Goal: Information Seeking & Learning: Learn about a topic

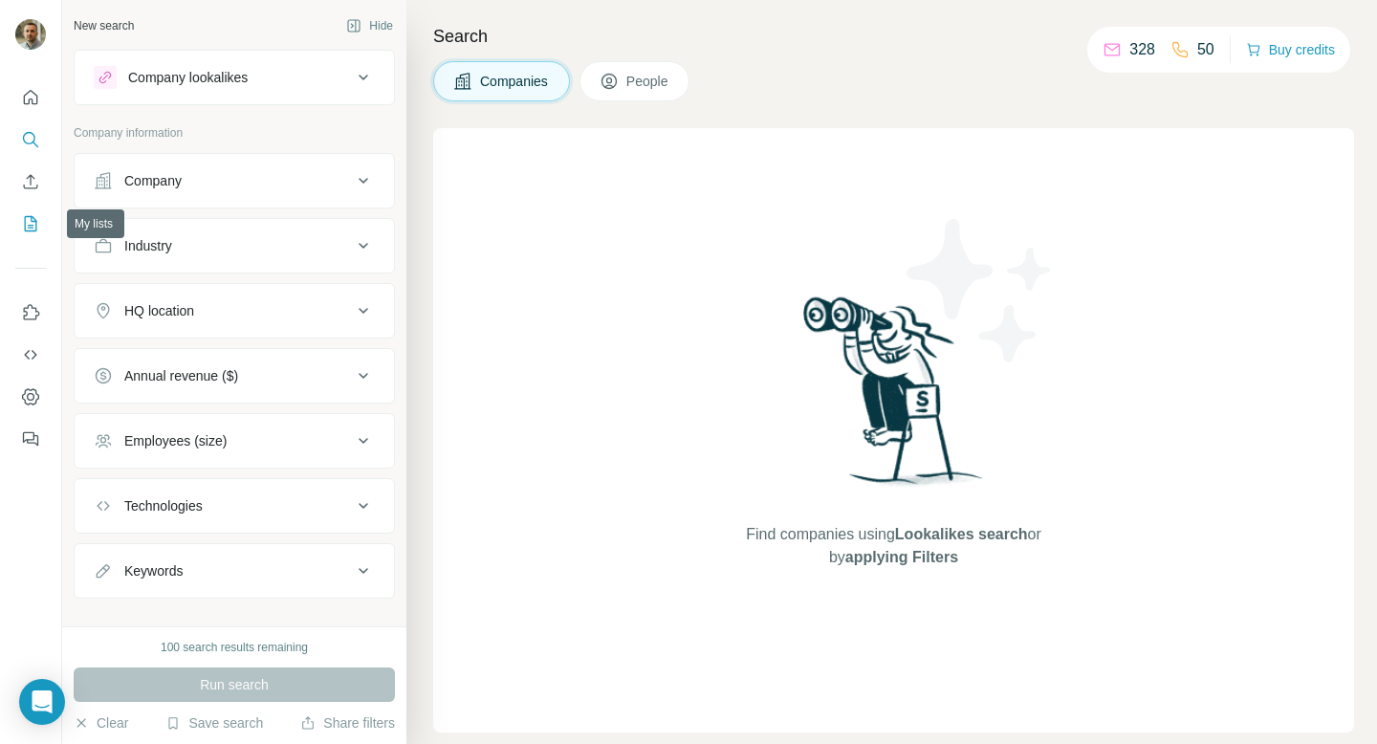
click at [33, 230] on icon "My lists" at bounding box center [30, 223] width 19 height 19
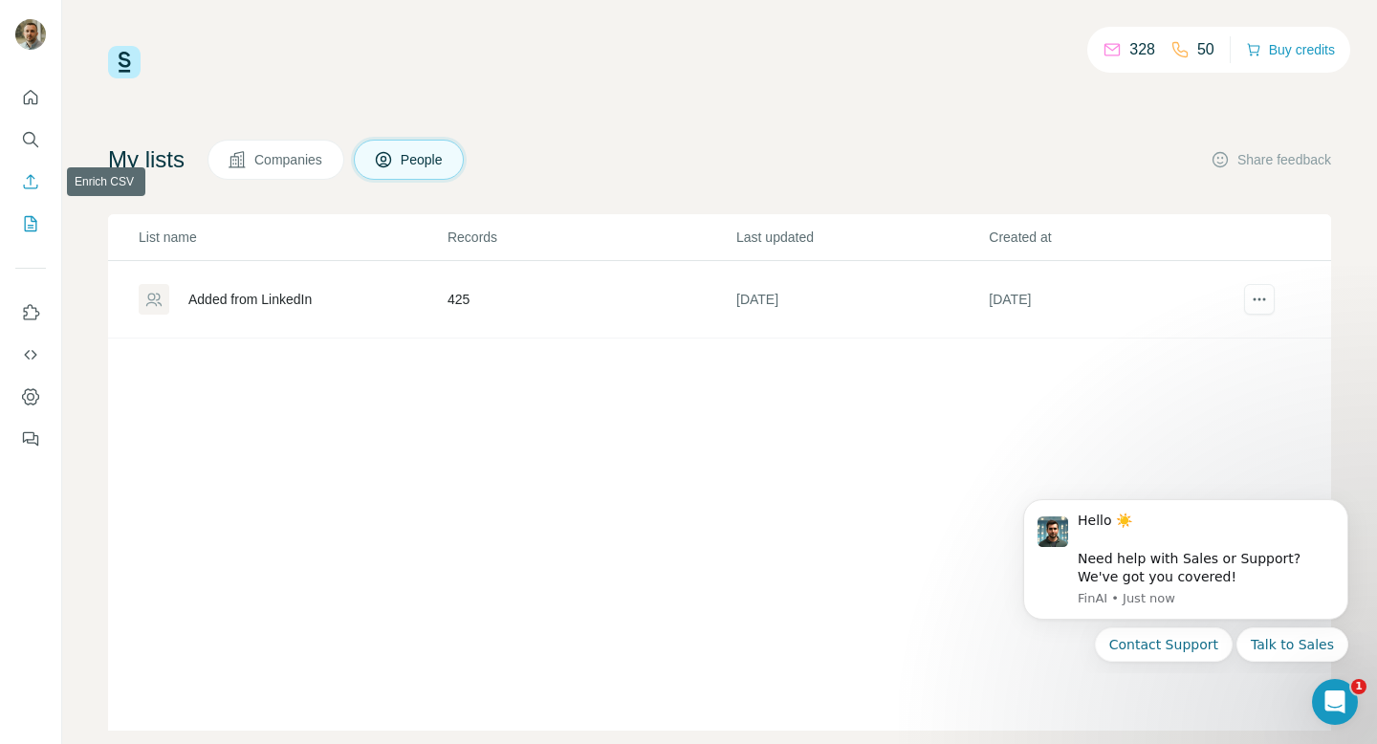
click at [31, 181] on icon "Enrich CSV" at bounding box center [31, 181] width 14 height 14
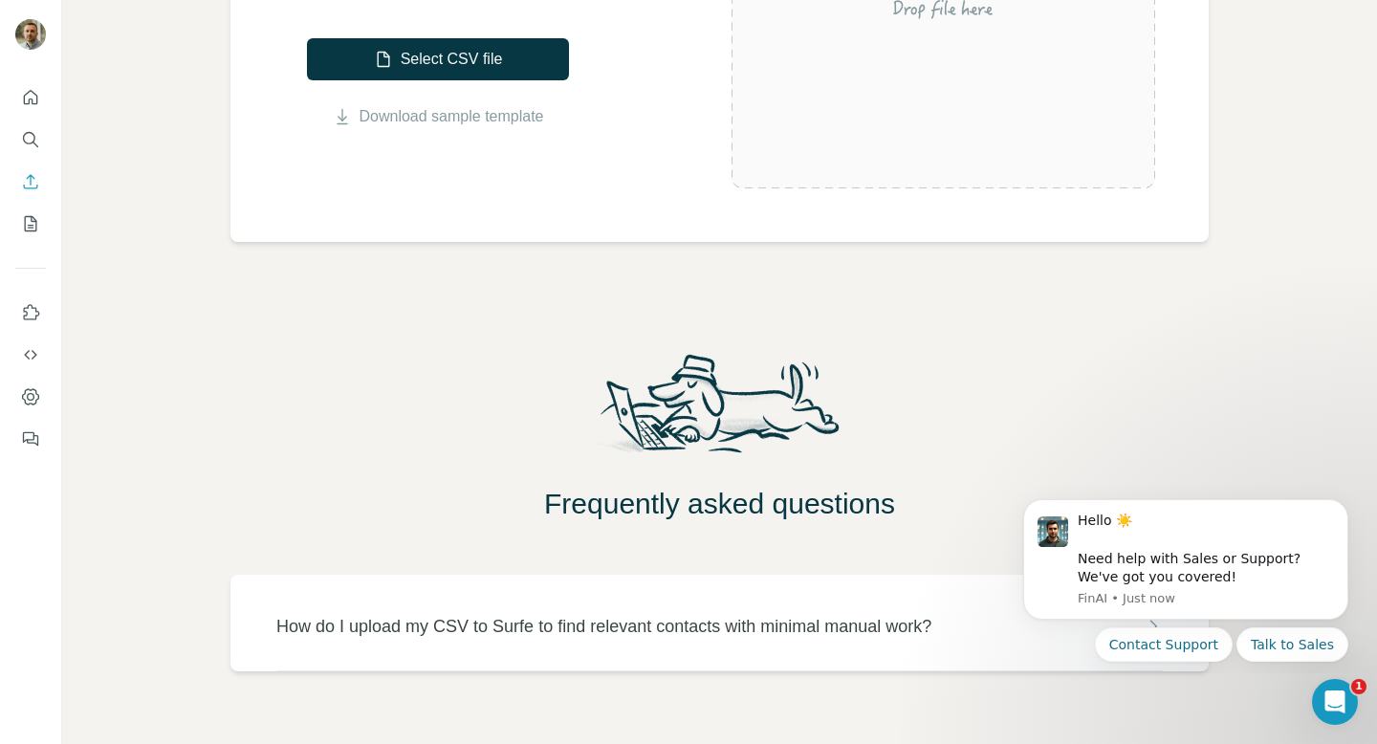
scroll to position [520, 0]
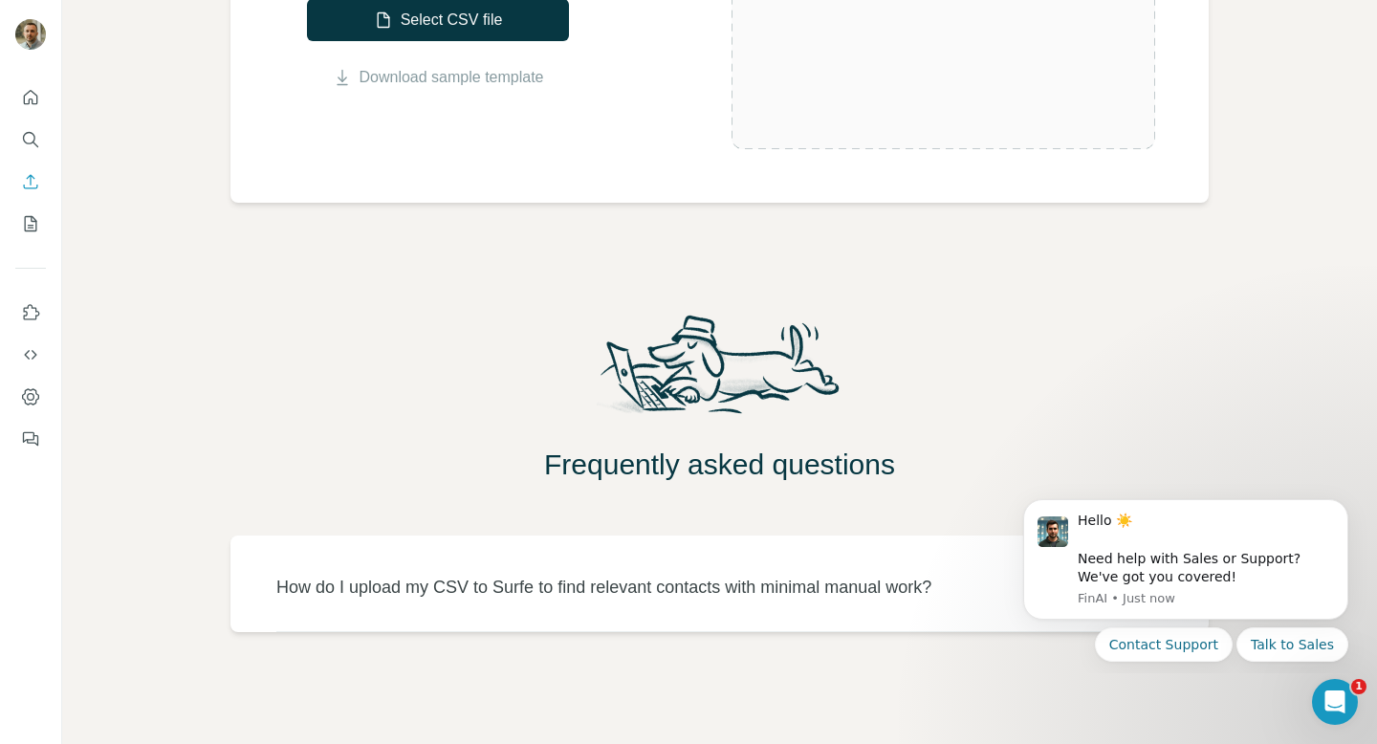
click at [659, 595] on p "How do I upload my CSV to Surfe to find relevant contacts with minimal manual w…" at bounding box center [603, 587] width 655 height 27
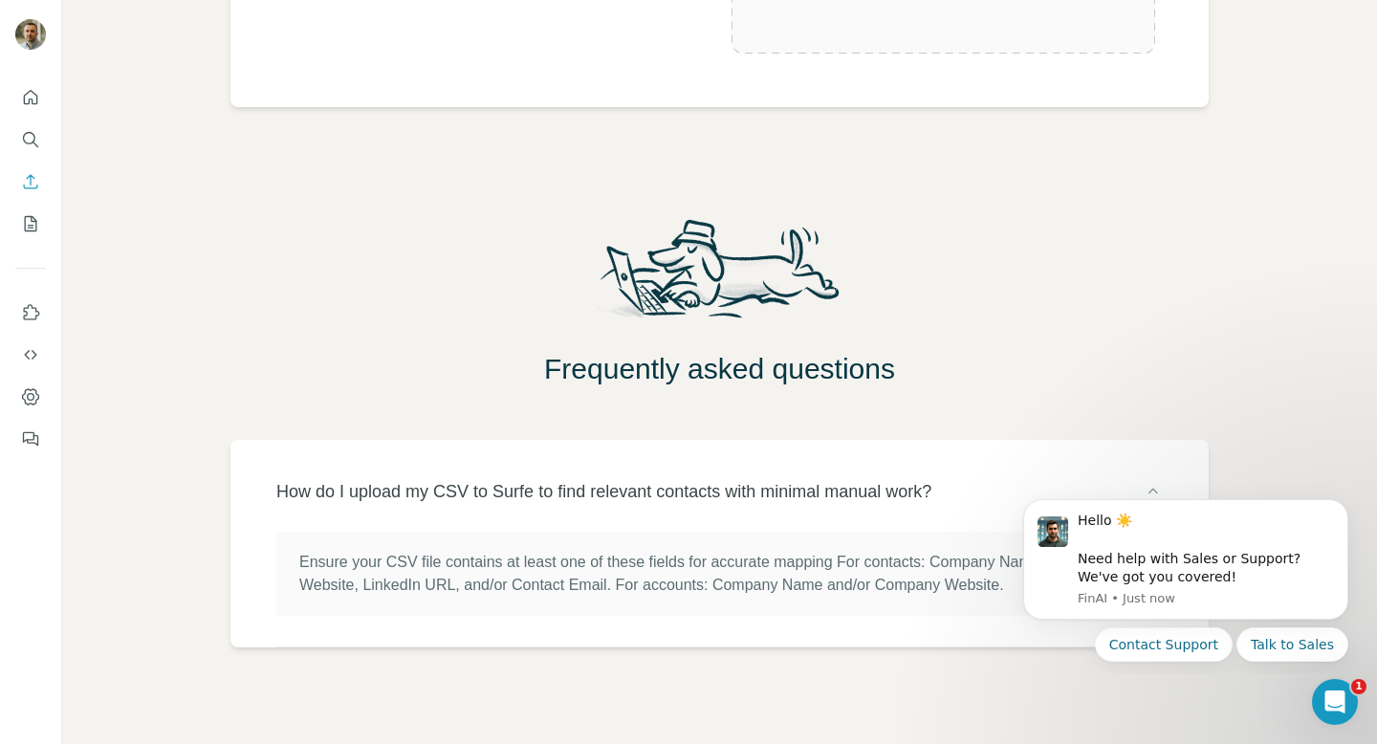
scroll to position [631, 0]
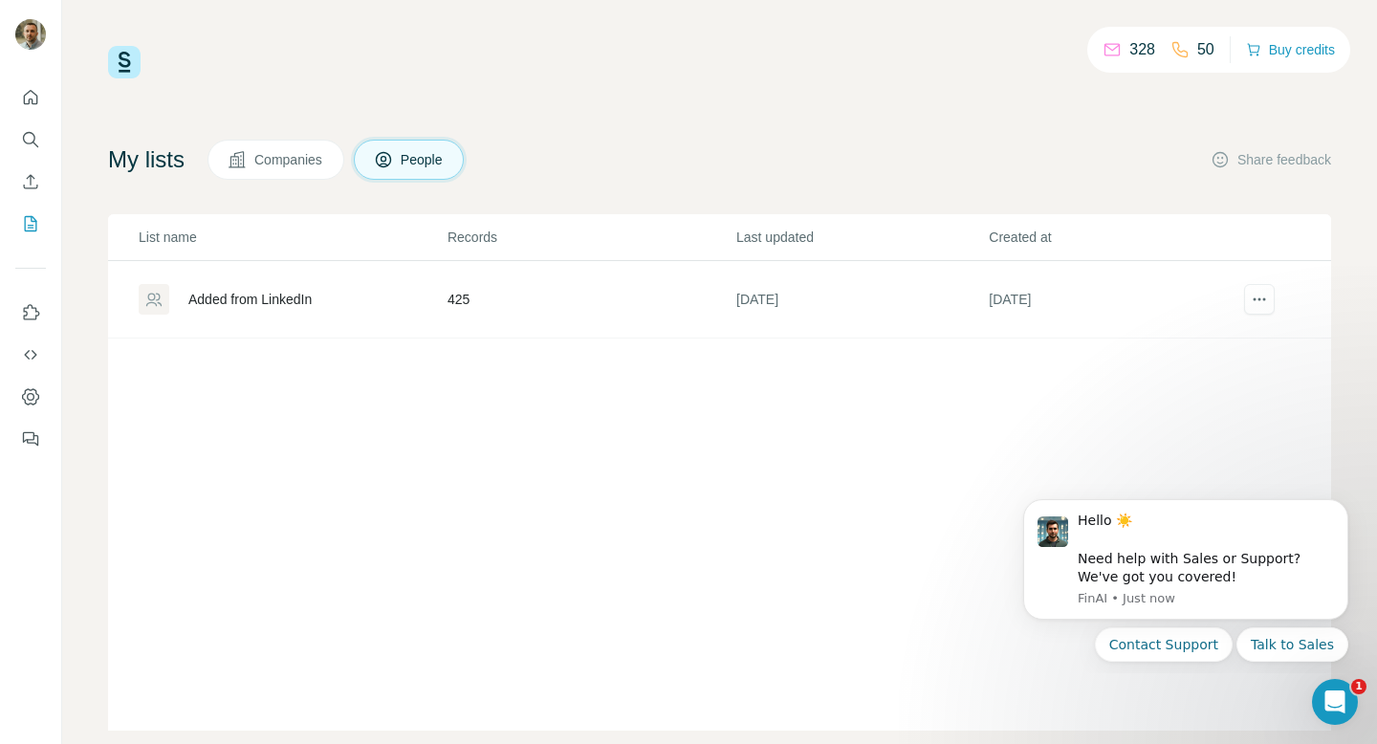
click at [266, 298] on div "Added from LinkedIn" at bounding box center [249, 299] width 123 height 19
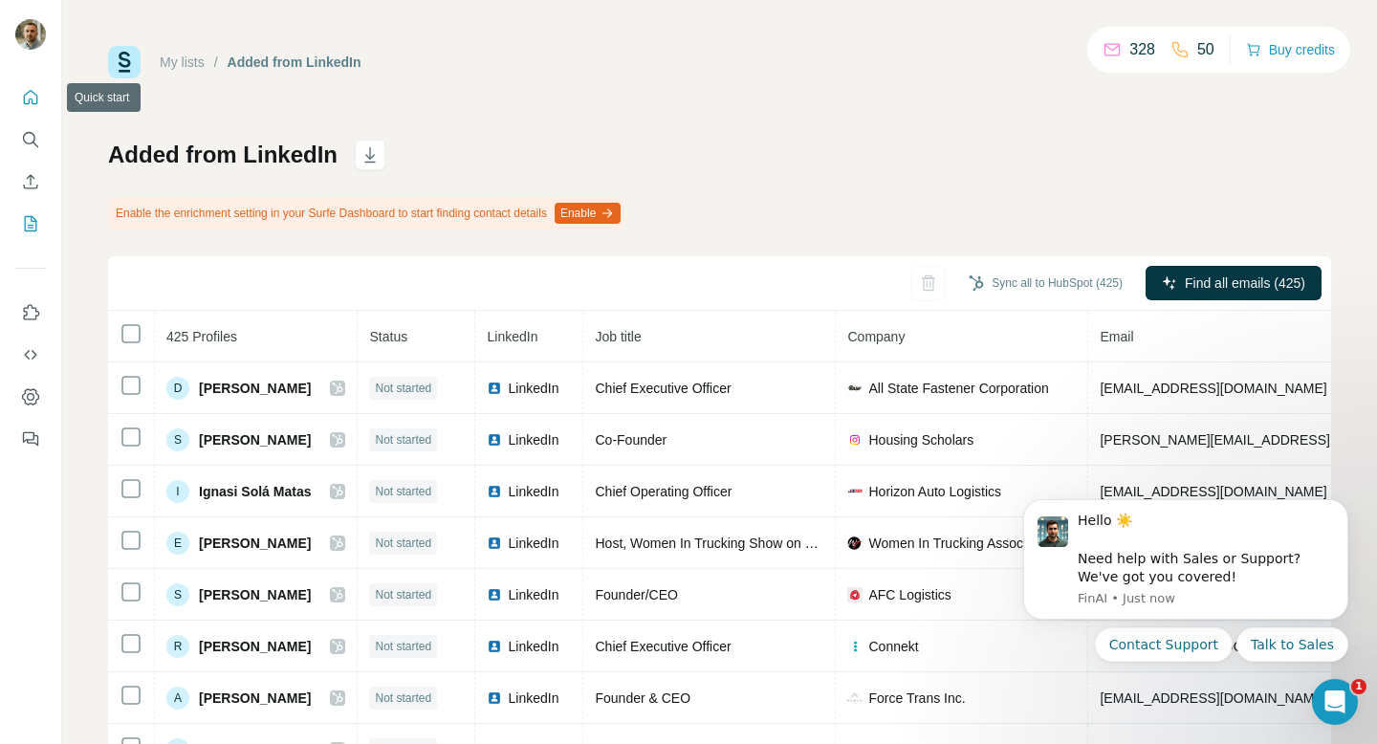
click at [30, 93] on icon "Quick start" at bounding box center [30, 97] width 19 height 19
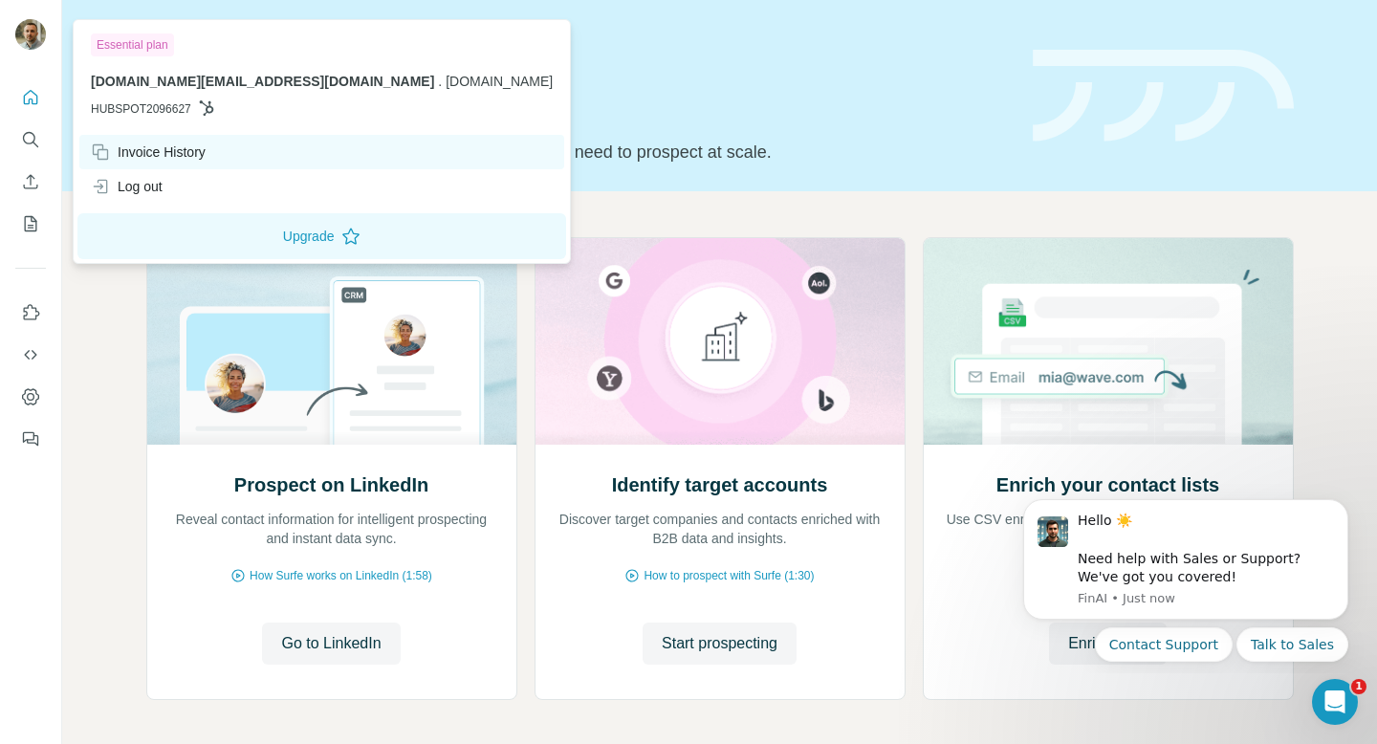
click at [151, 156] on div "Invoice History" at bounding box center [148, 151] width 115 height 19
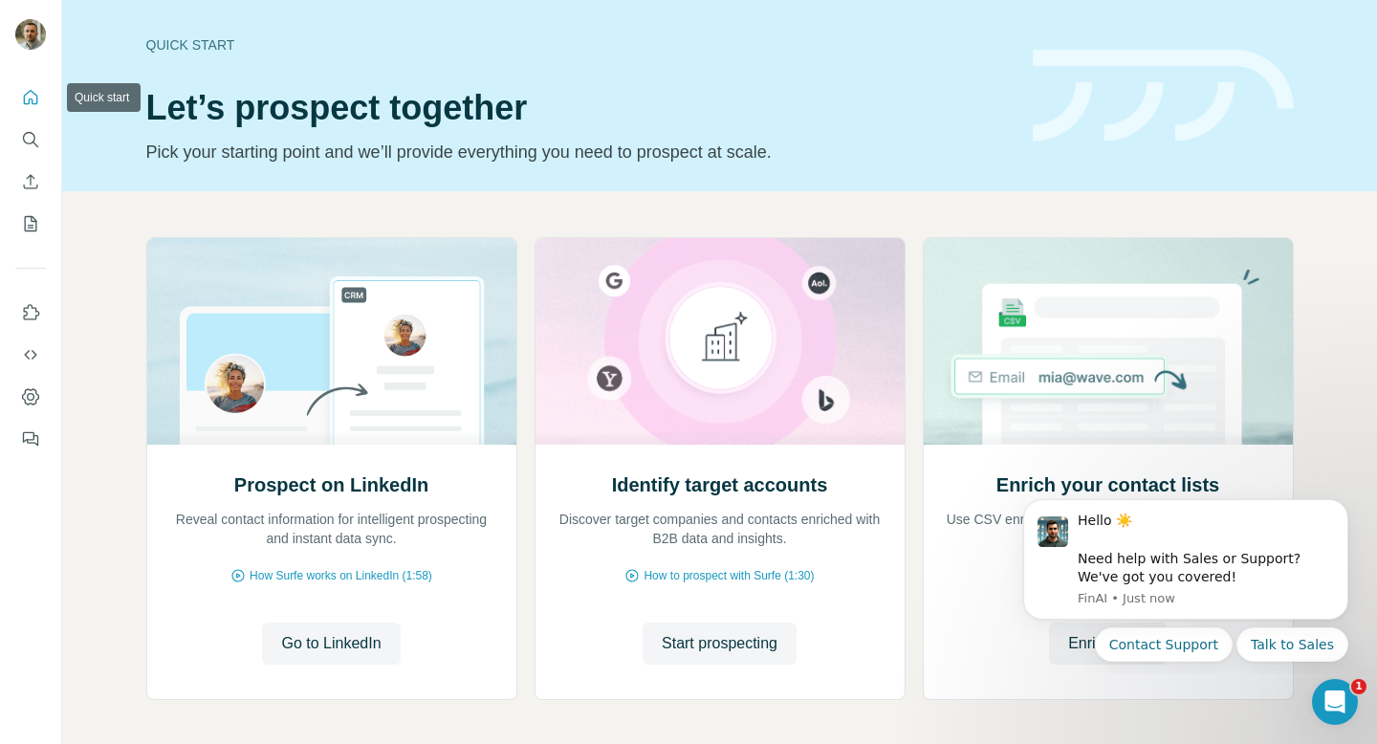
click at [31, 103] on icon "Quick start" at bounding box center [30, 97] width 19 height 19
click at [33, 215] on icon "My lists" at bounding box center [30, 223] width 19 height 19
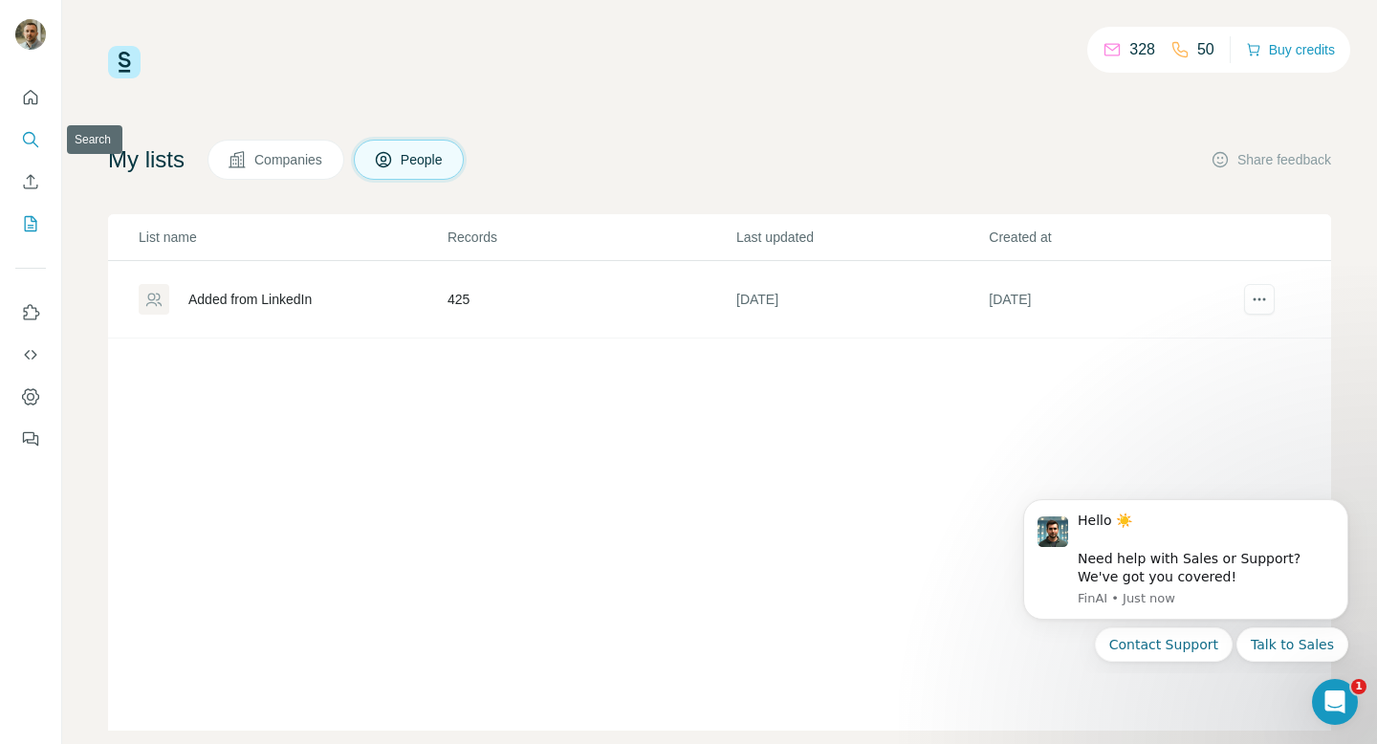
click at [33, 142] on icon "Search" at bounding box center [30, 139] width 19 height 19
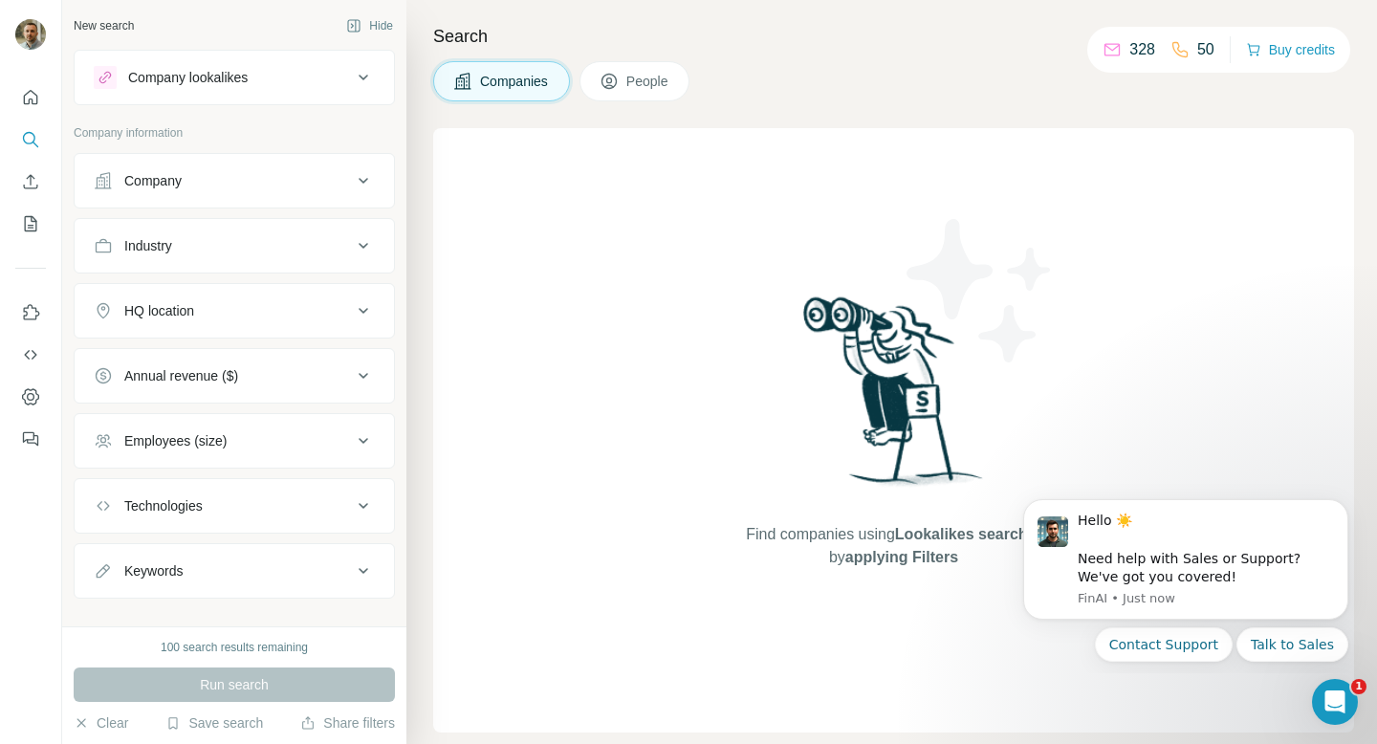
click at [652, 95] on button "People" at bounding box center [635, 81] width 111 height 40
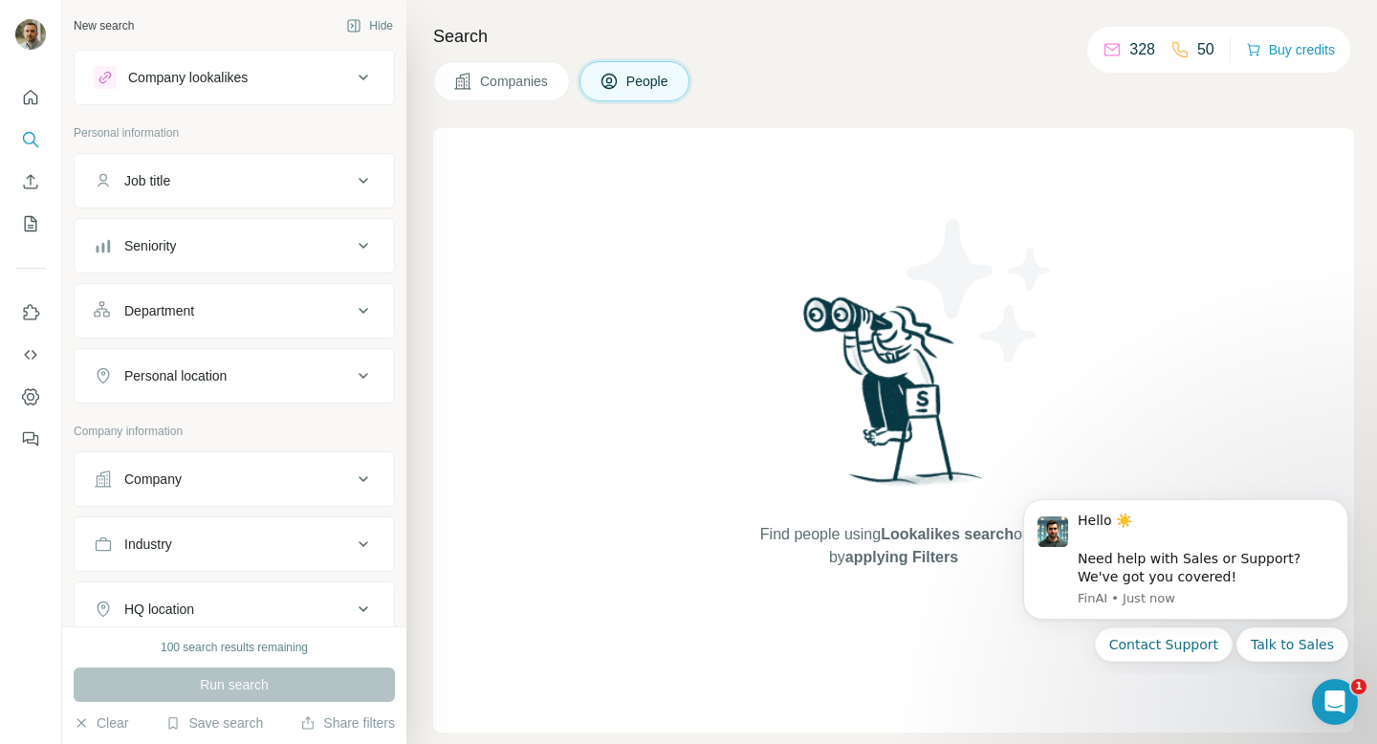
click at [1131, 46] on p "328" at bounding box center [1142, 49] width 26 height 23
click at [247, 181] on div "Job title" at bounding box center [223, 180] width 258 height 19
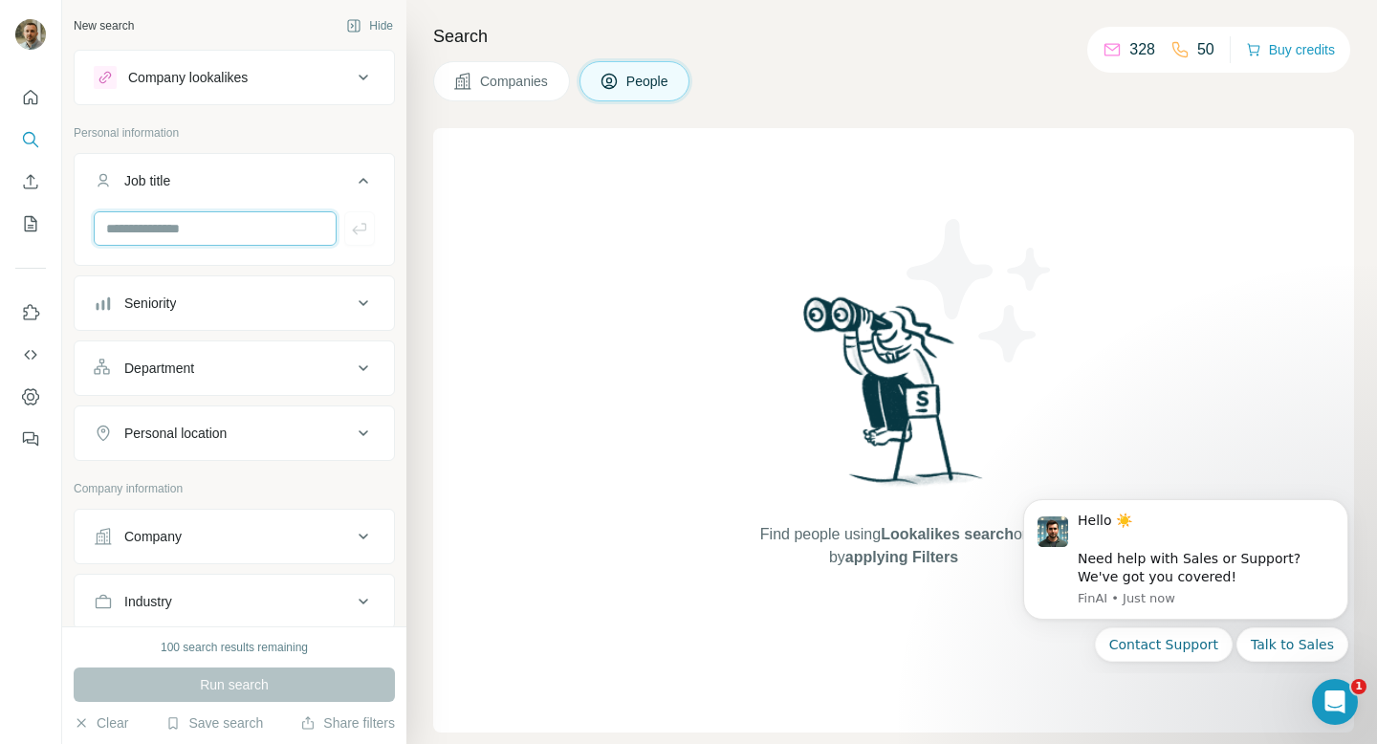
click at [220, 230] on input "text" at bounding box center [215, 228] width 243 height 34
type input "***"
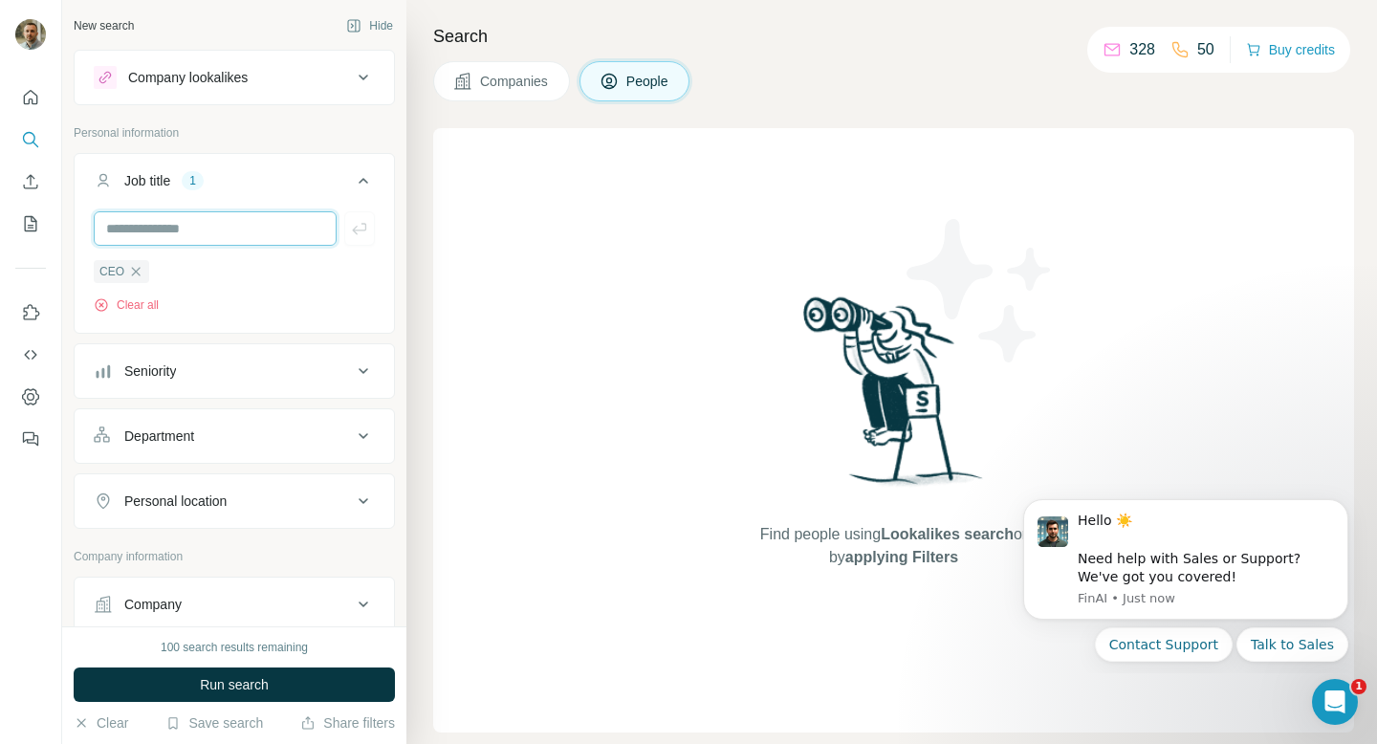
click at [173, 234] on input "text" at bounding box center [215, 228] width 243 height 34
type input "***"
type input "**********"
type input "*"
type input "**********"
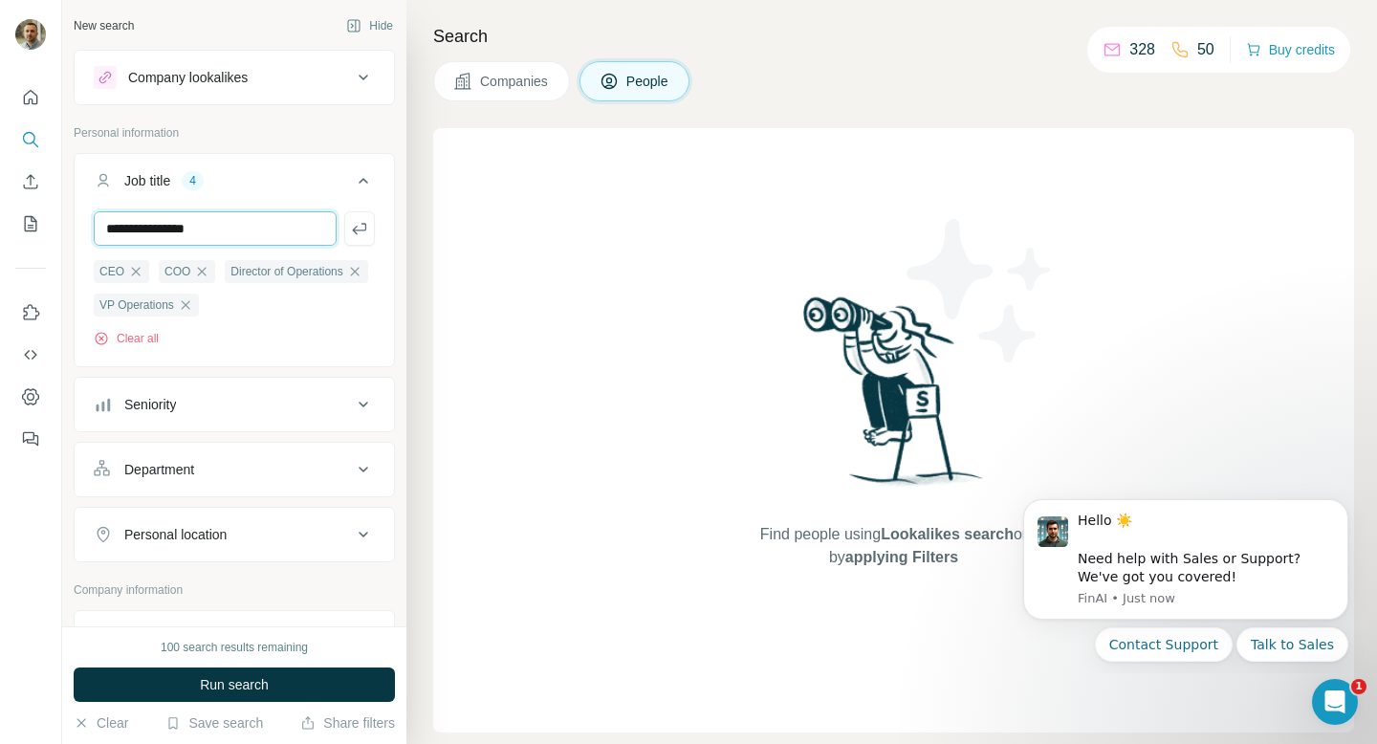
type input "**********"
type input "***"
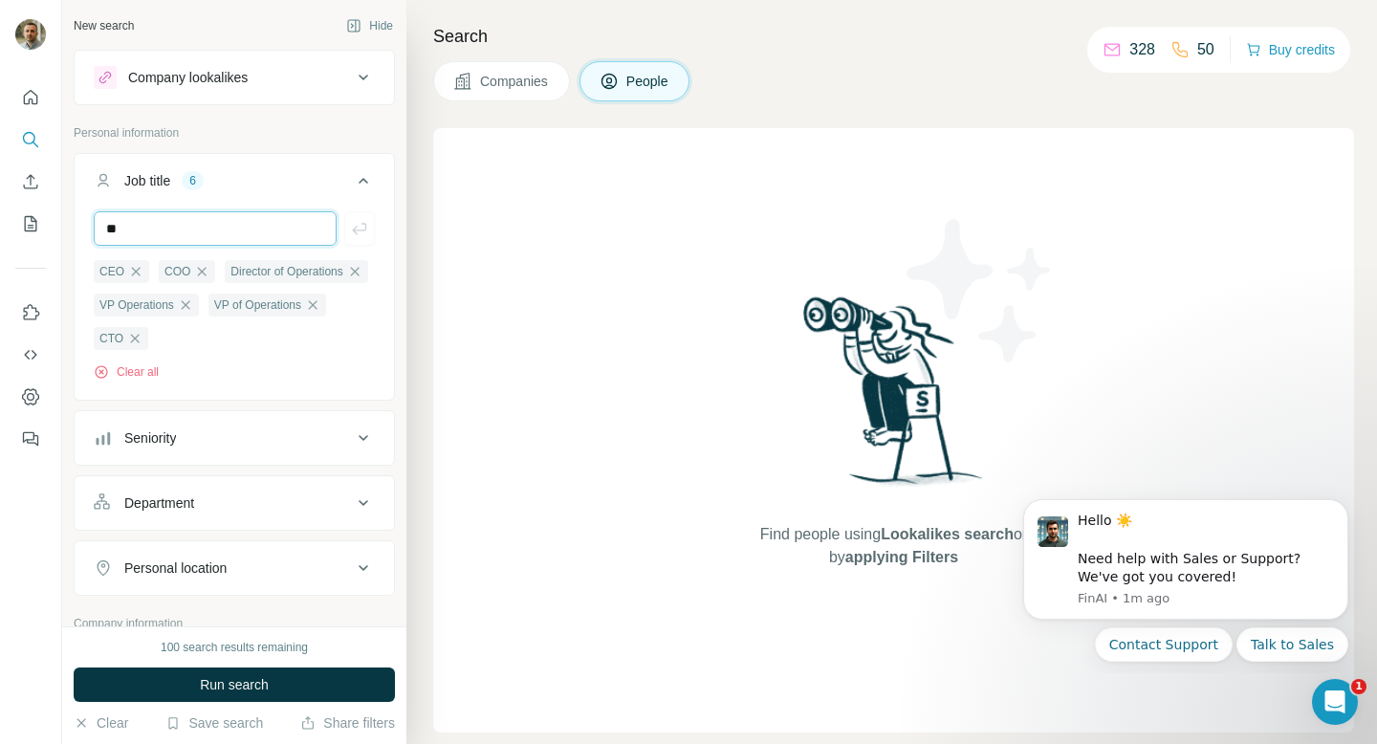
type input "*"
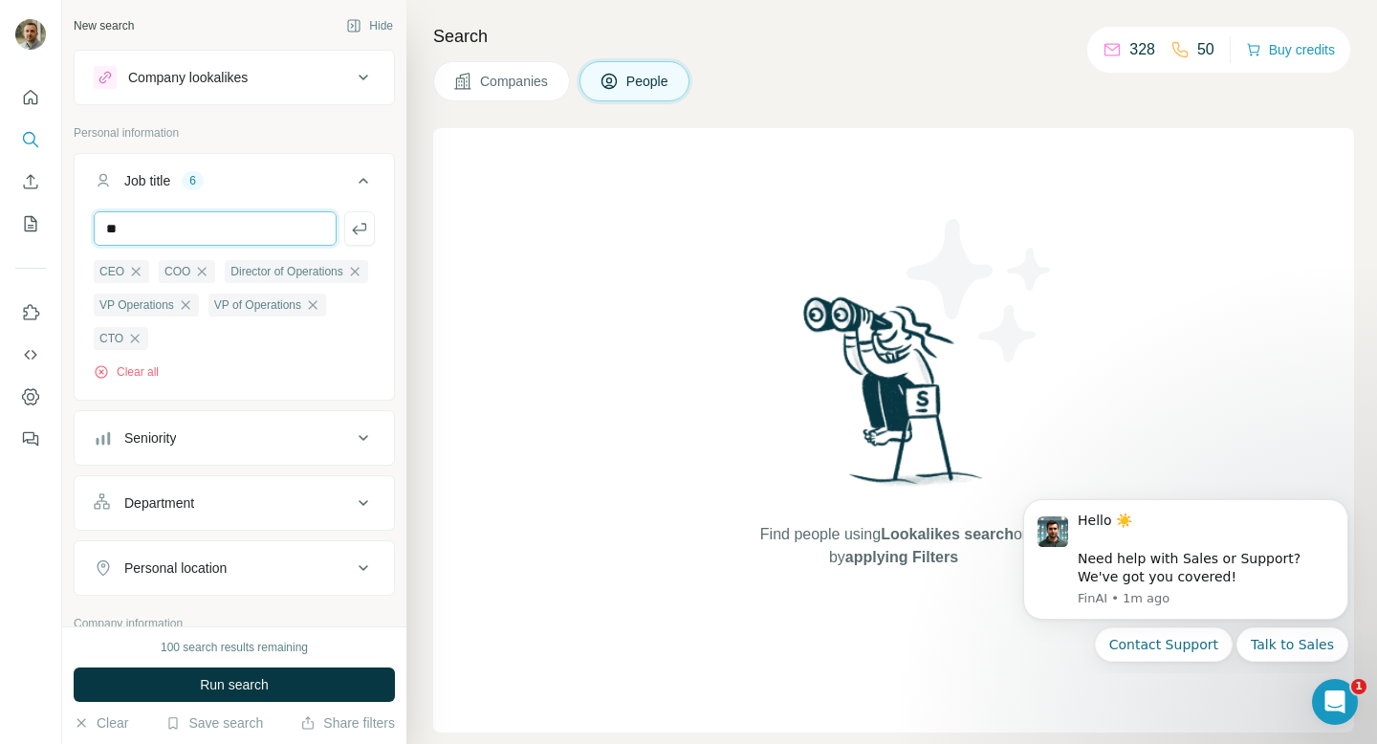
type input "*"
type input "*******"
type input "**********"
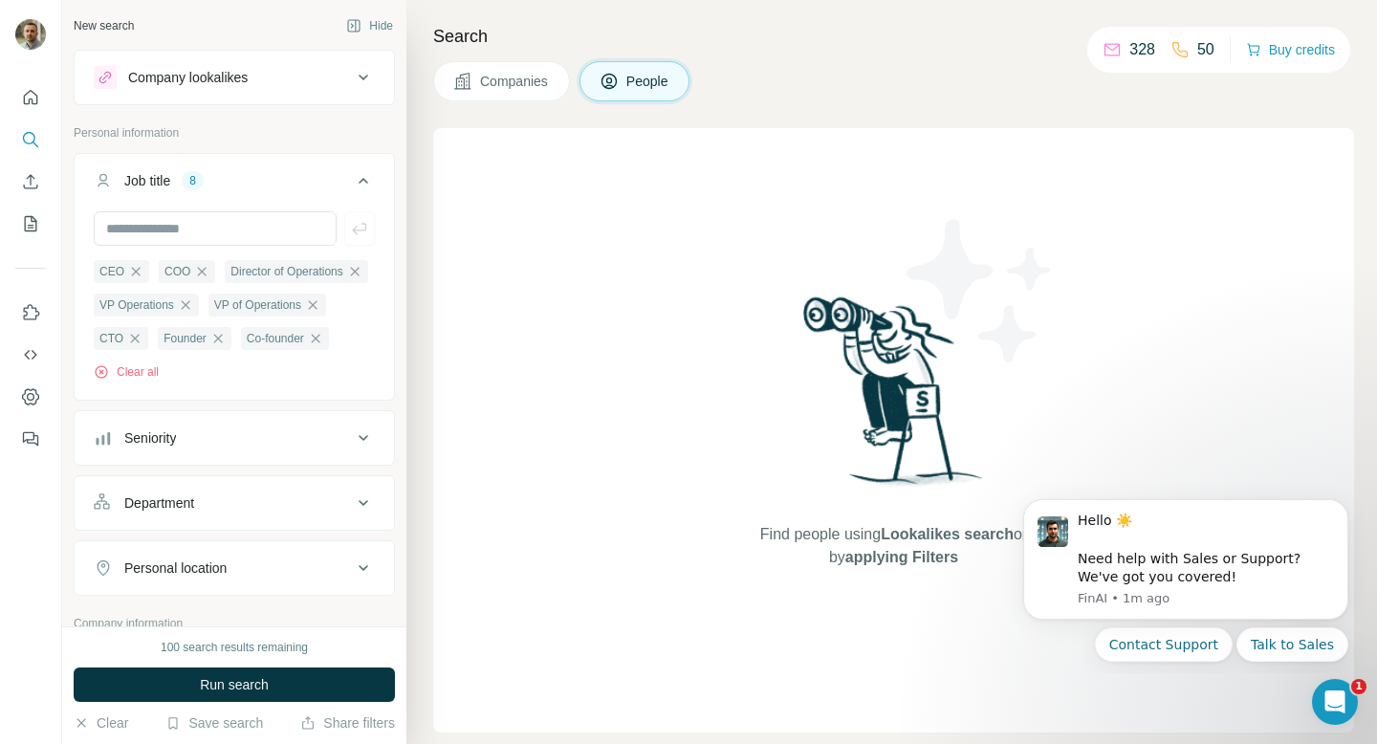
click at [181, 432] on div "Seniority" at bounding box center [223, 437] width 258 height 19
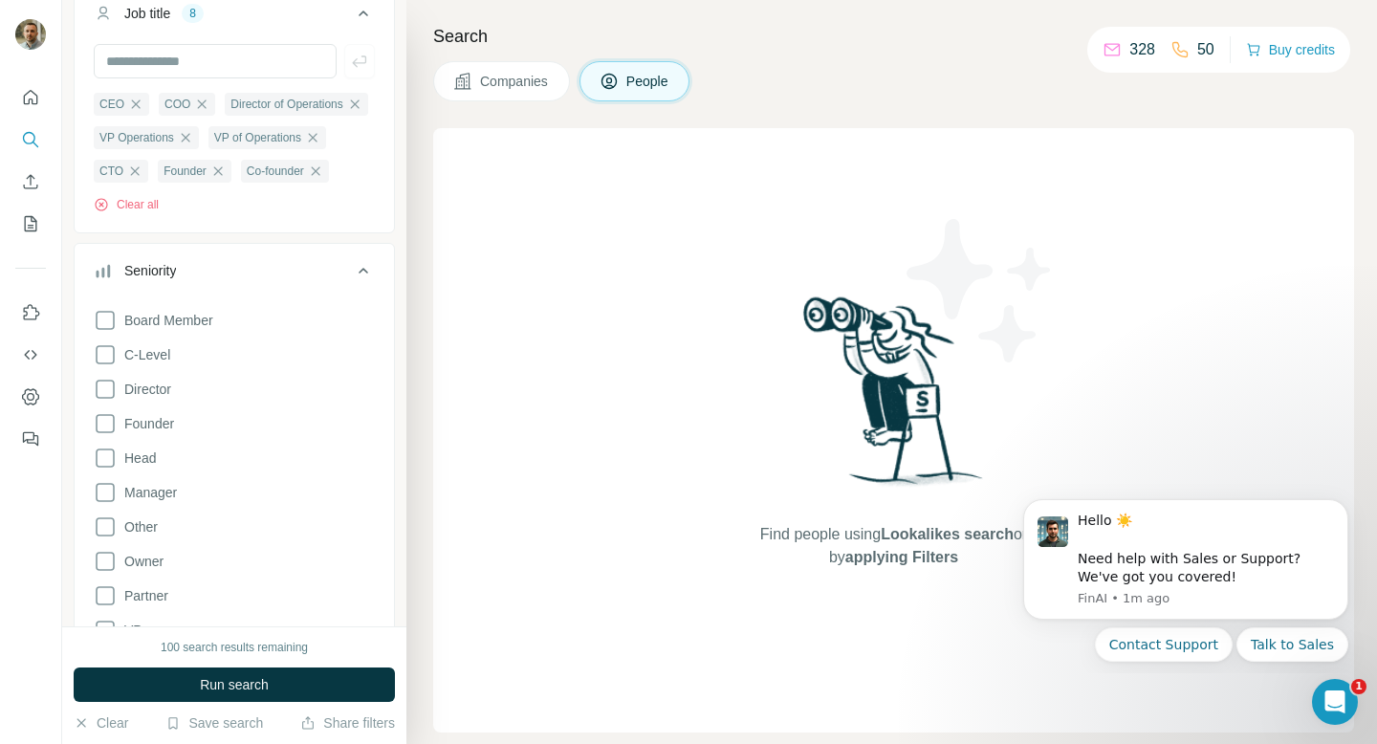
scroll to position [196, 0]
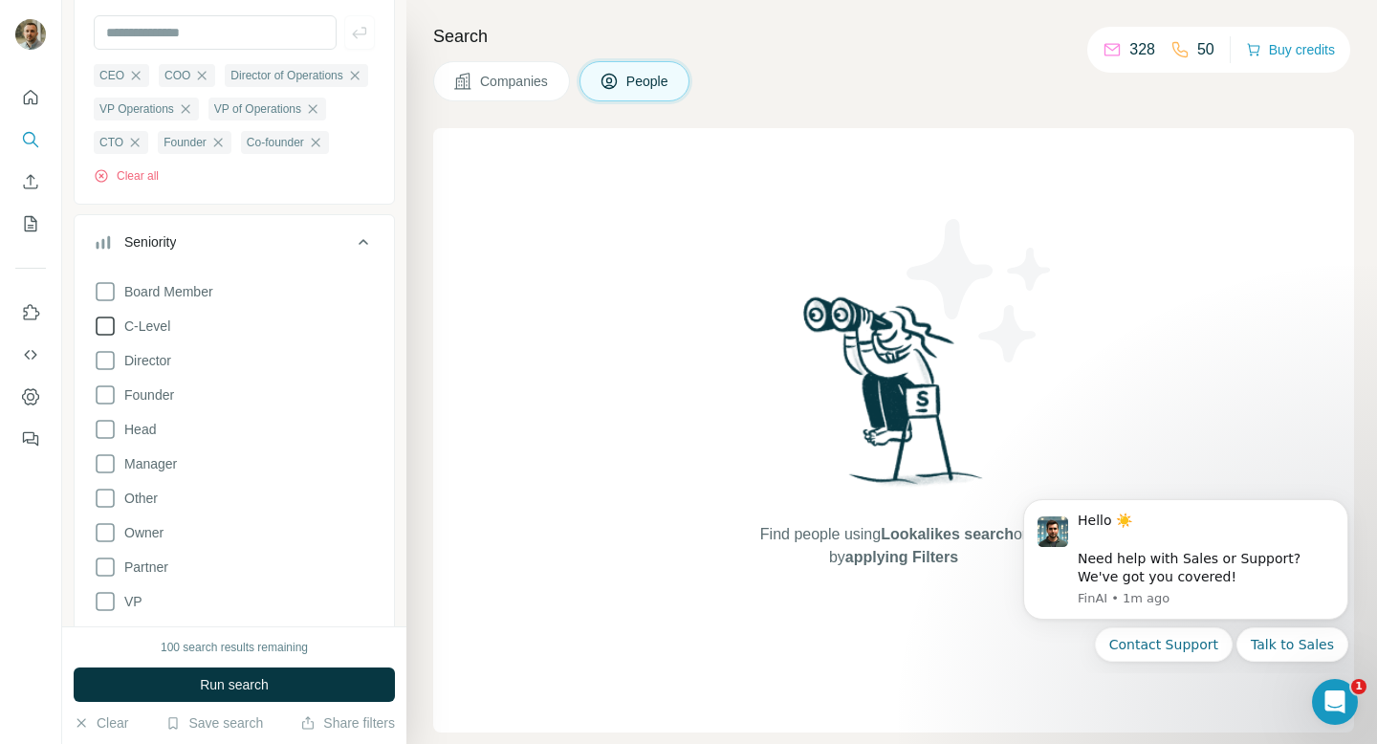
click at [142, 328] on span "C-Level" at bounding box center [144, 326] width 54 height 19
click at [148, 388] on span "Founder" at bounding box center [145, 394] width 57 height 19
click at [130, 597] on span "VP" at bounding box center [130, 601] width 26 height 19
click at [357, 252] on icon at bounding box center [363, 241] width 23 height 23
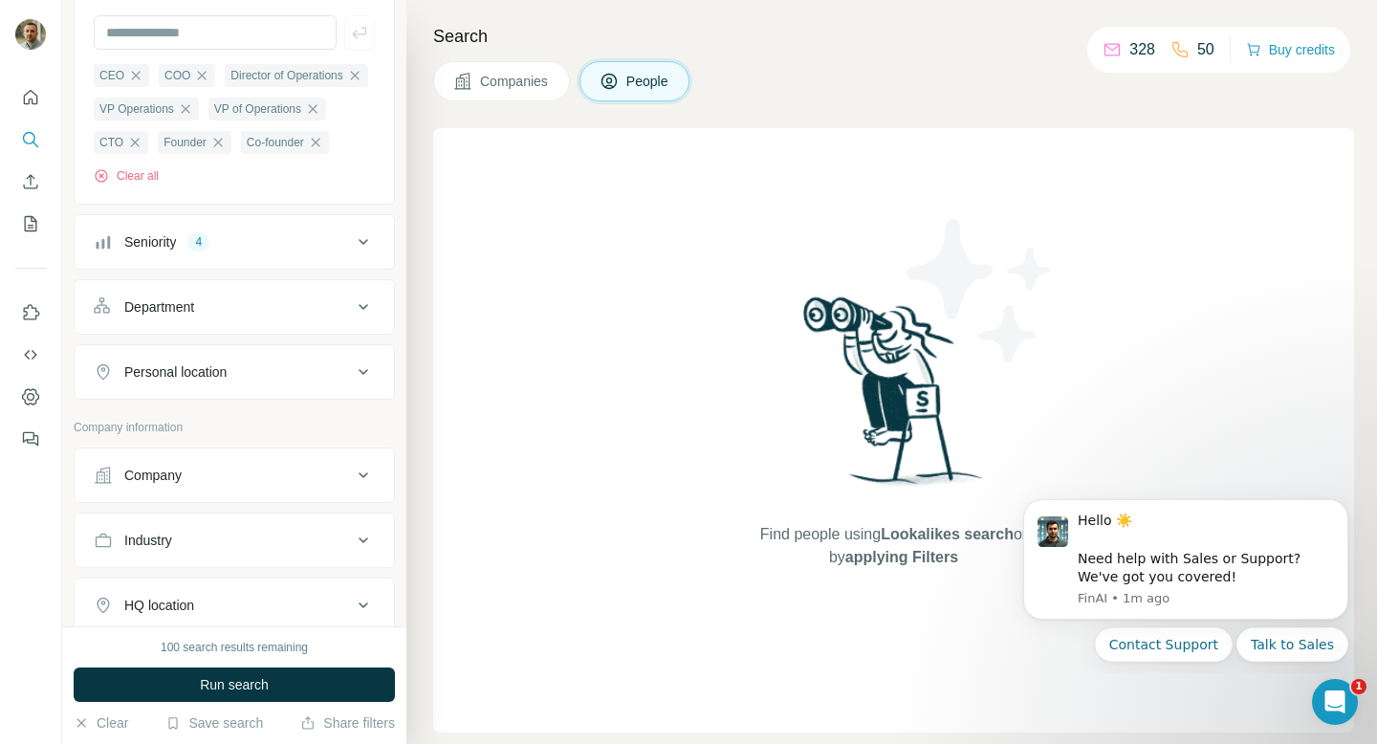
click at [348, 302] on div "Department" at bounding box center [223, 306] width 258 height 19
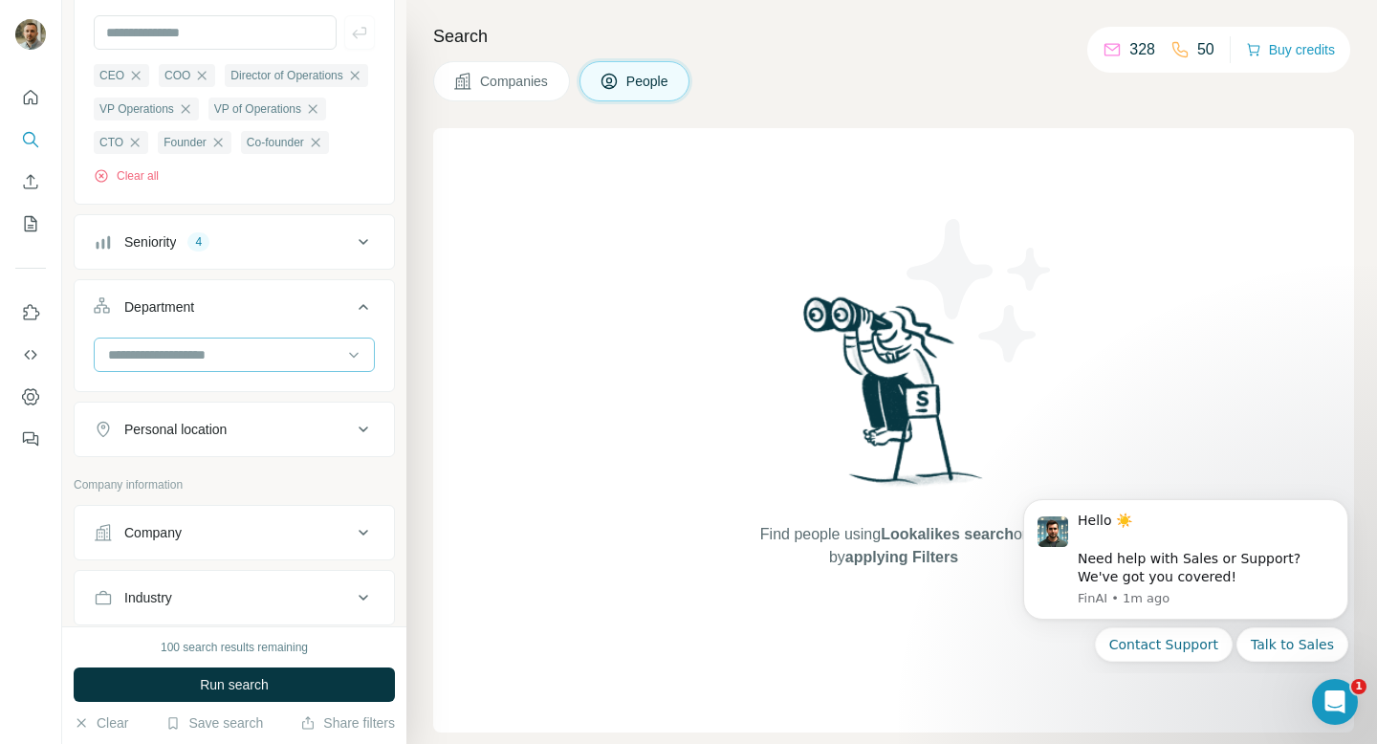
click at [338, 340] on div at bounding box center [224, 355] width 236 height 33
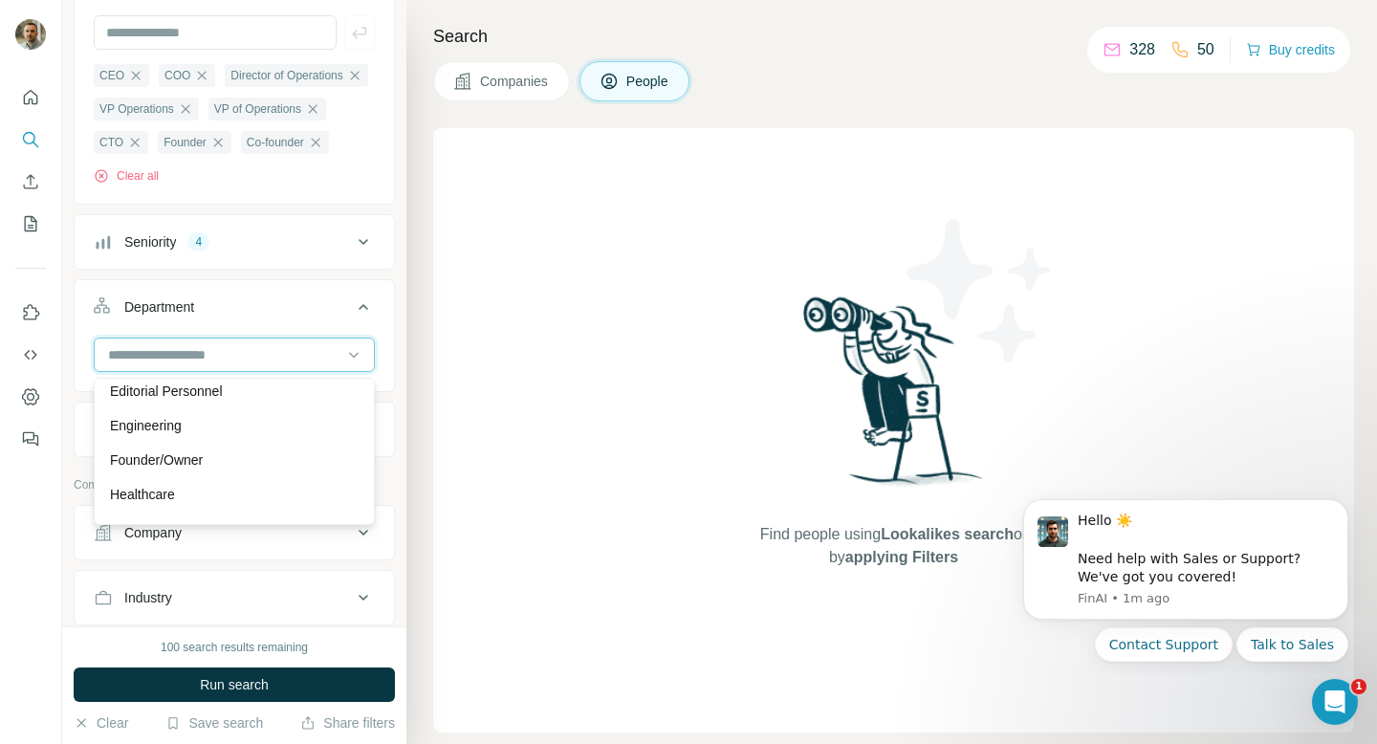
scroll to position [254, 0]
click at [398, 292] on div "New search Hide Company lookalikes Personal information Job title 8 CEO COO Dir…" at bounding box center [234, 313] width 344 height 626
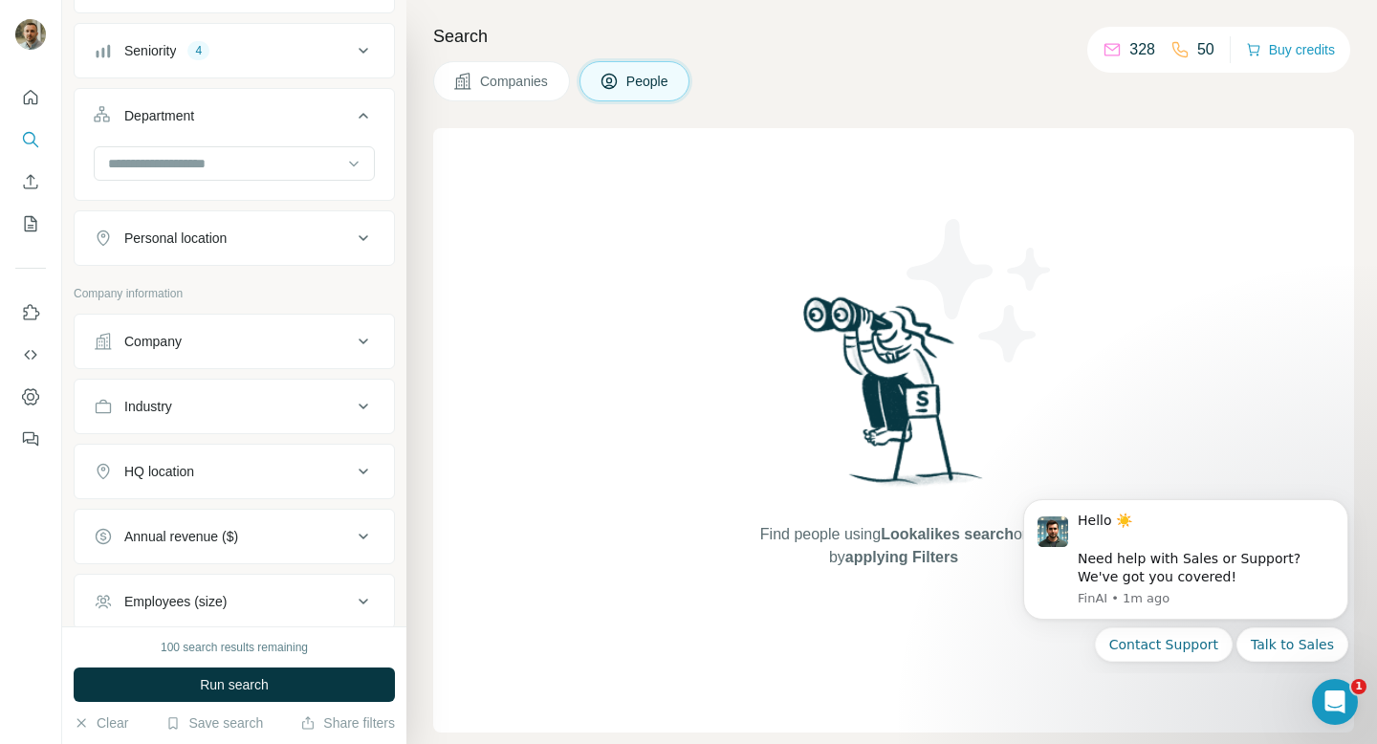
scroll to position [426, 0]
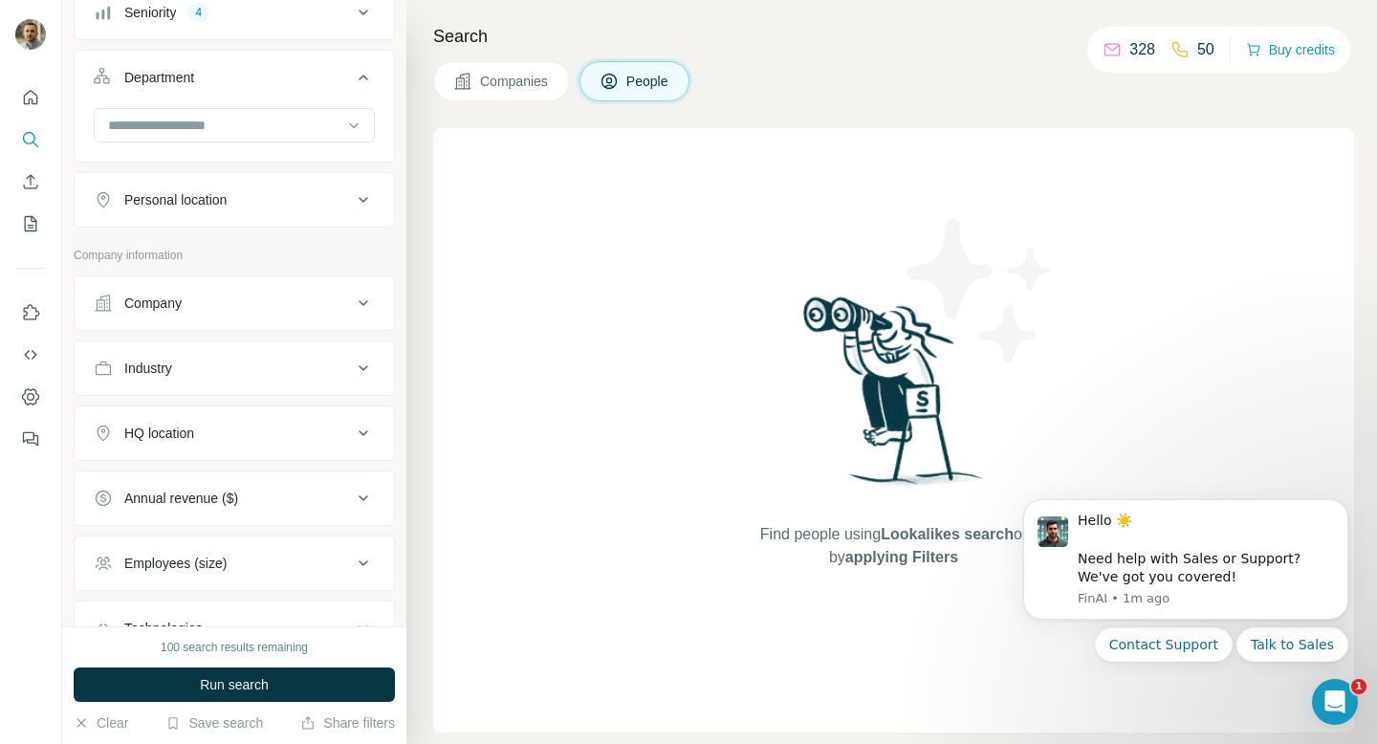
click at [307, 300] on div "Company" at bounding box center [223, 303] width 258 height 19
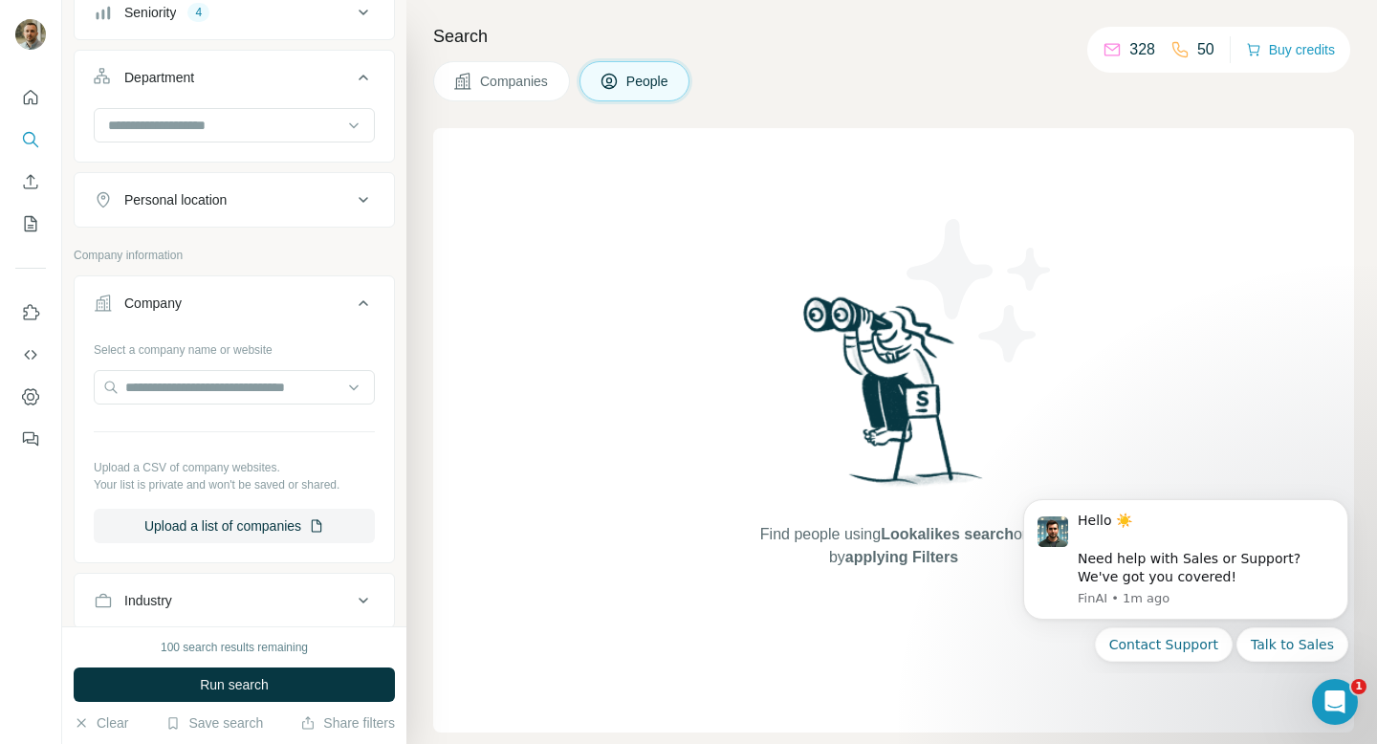
click at [316, 302] on div "Company" at bounding box center [223, 303] width 258 height 19
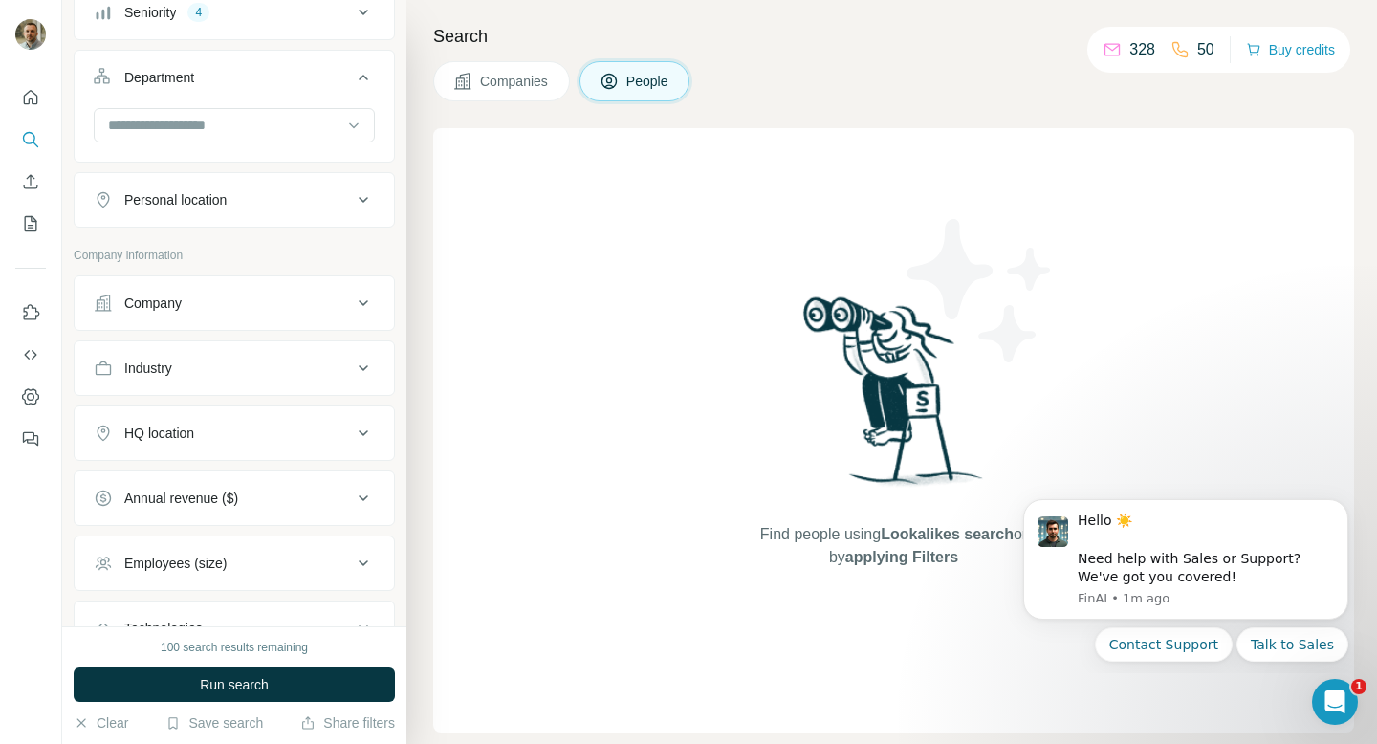
click at [294, 383] on button "Industry" at bounding box center [234, 368] width 319 height 46
click at [280, 420] on input at bounding box center [224, 415] width 236 height 21
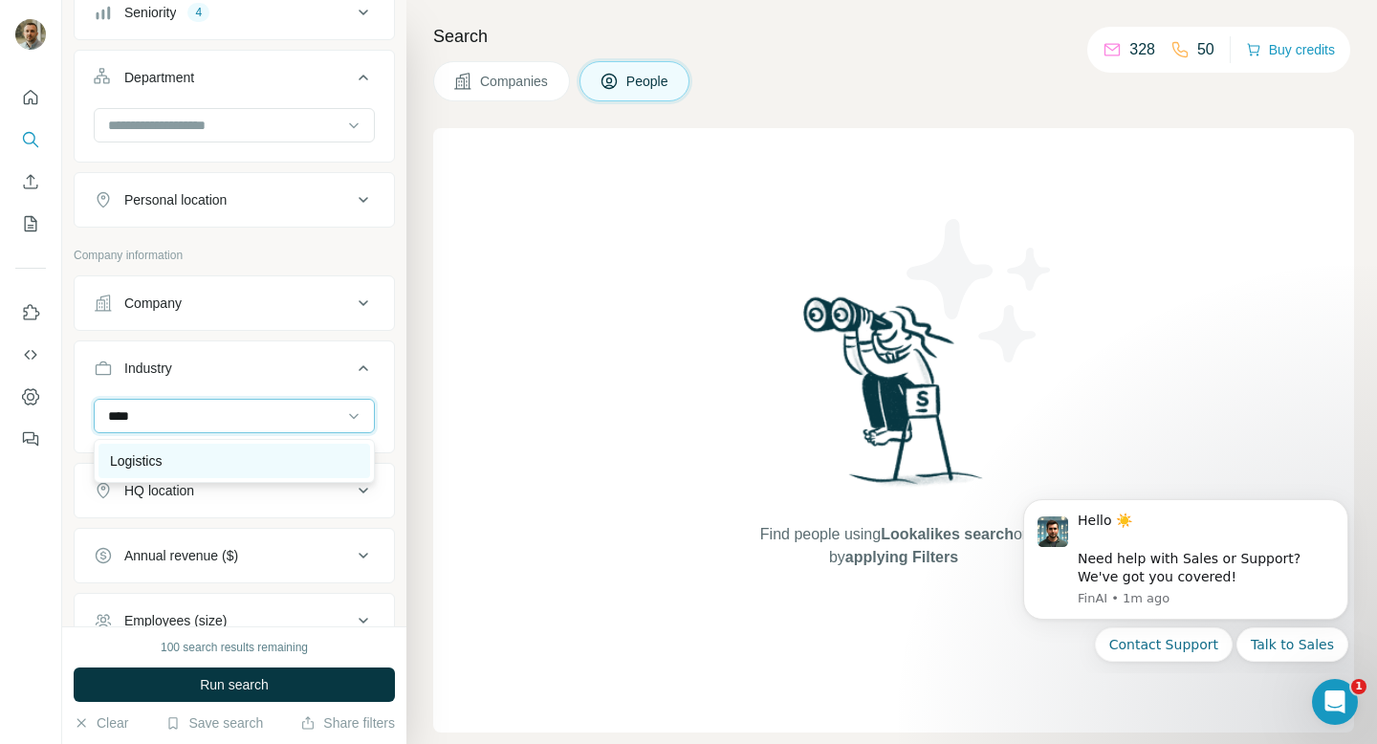
type input "****"
click at [192, 462] on div "Logistics" at bounding box center [234, 460] width 249 height 19
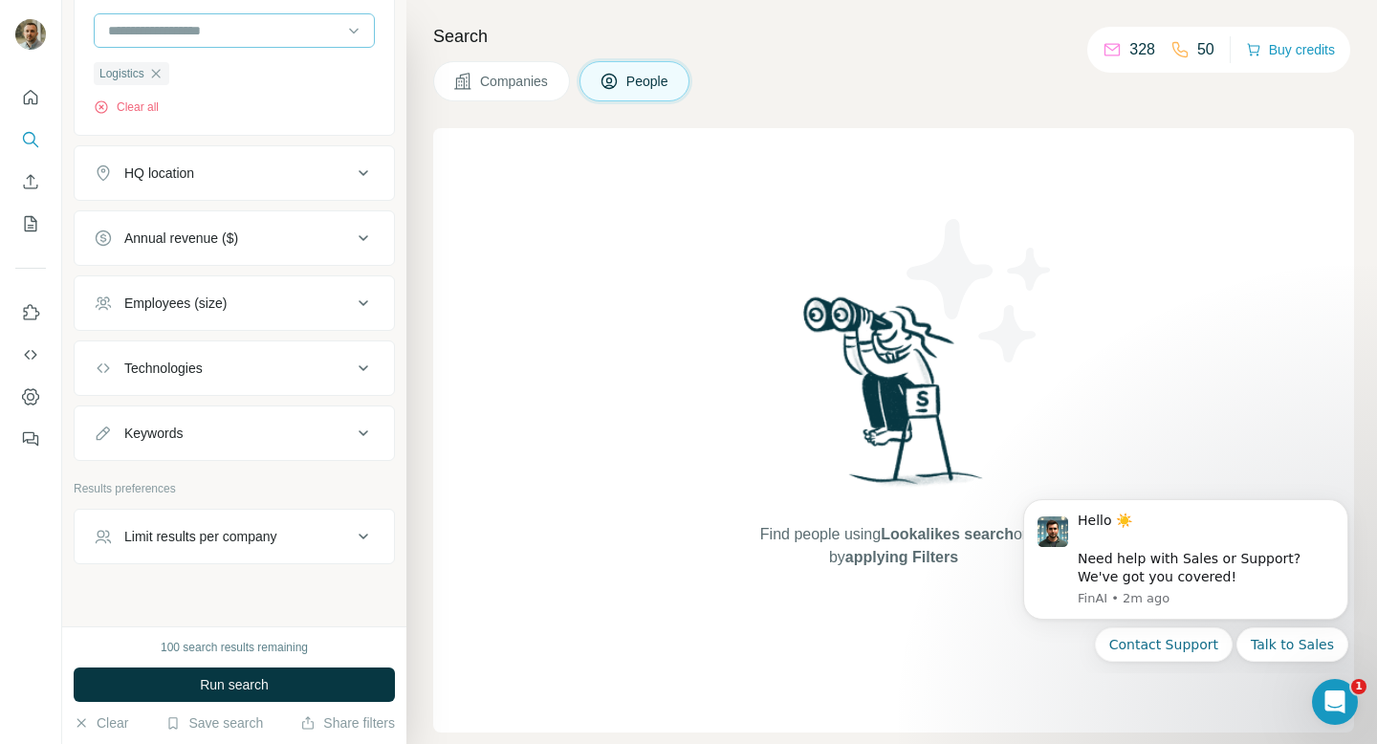
scroll to position [813, 0]
click at [287, 176] on div "HQ location" at bounding box center [223, 171] width 258 height 19
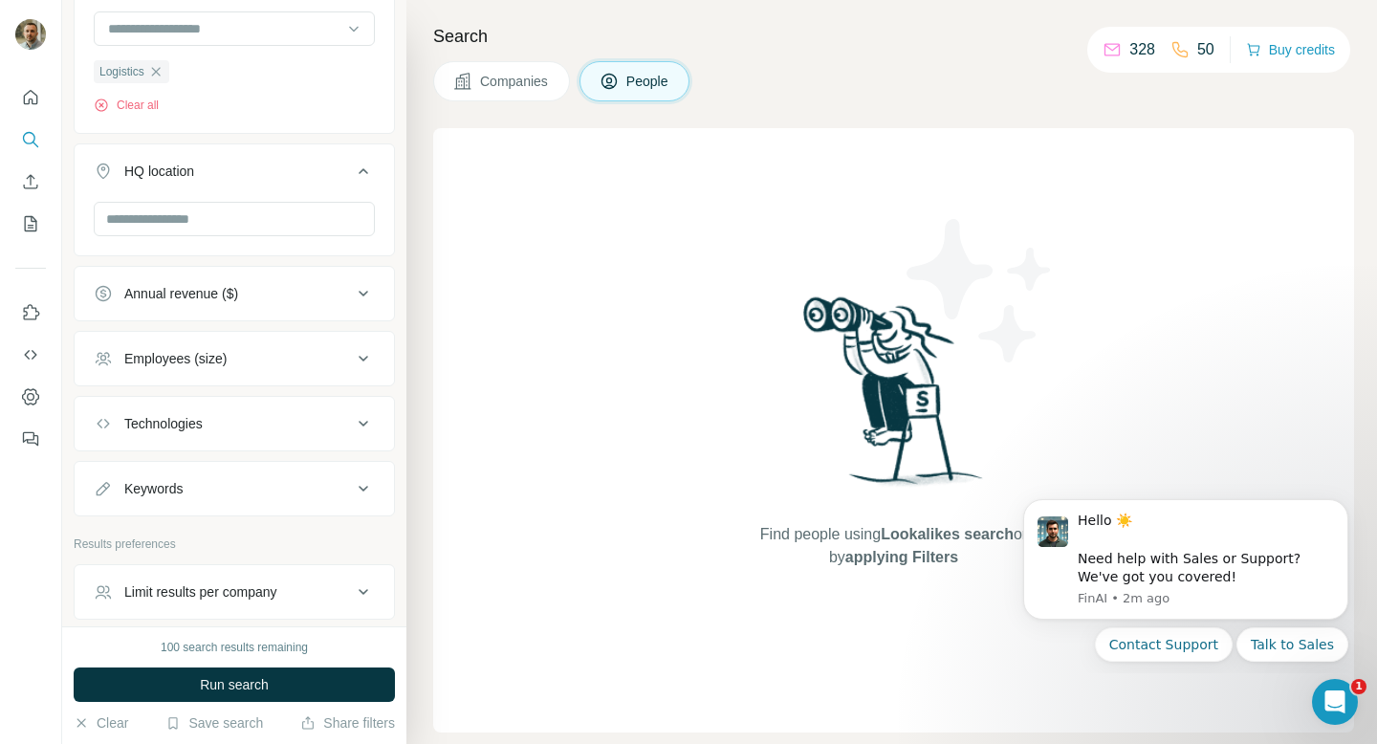
click at [287, 177] on div "HQ location" at bounding box center [223, 171] width 258 height 19
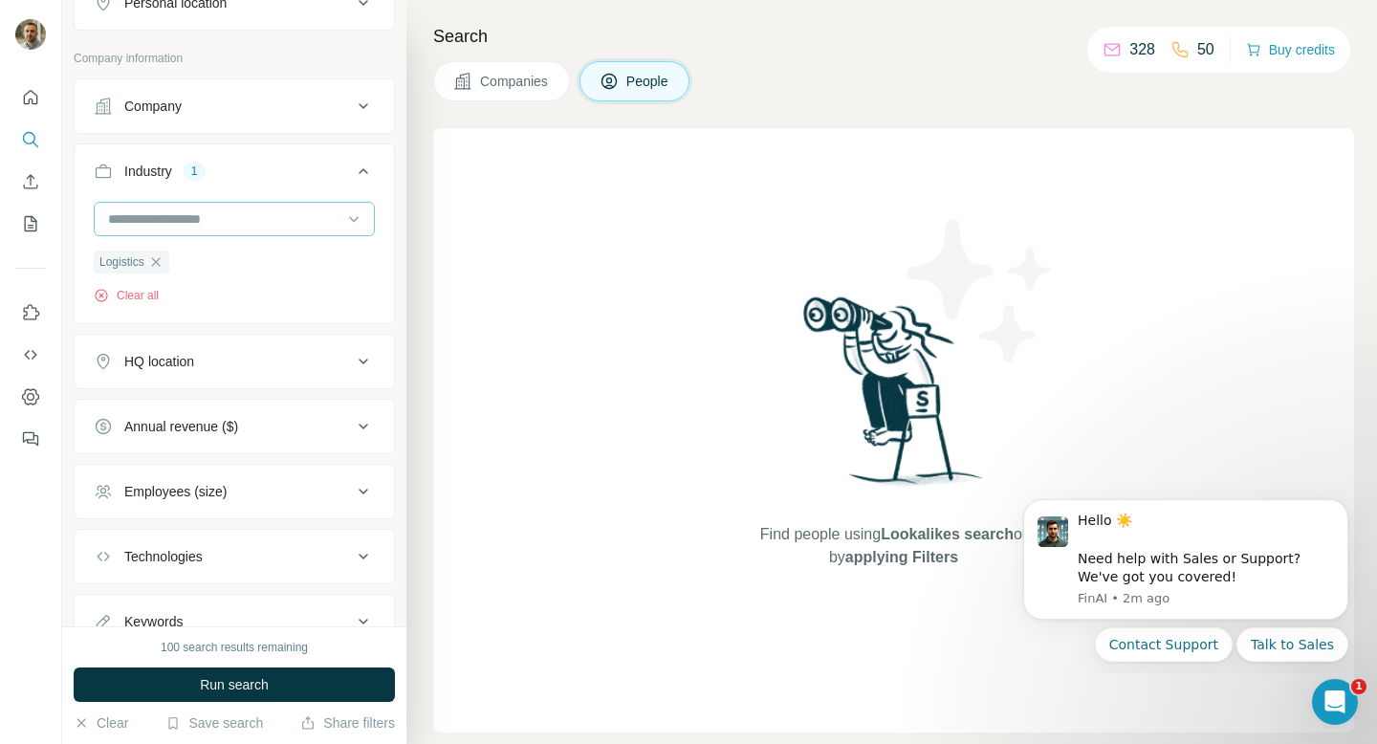
scroll to position [643, 0]
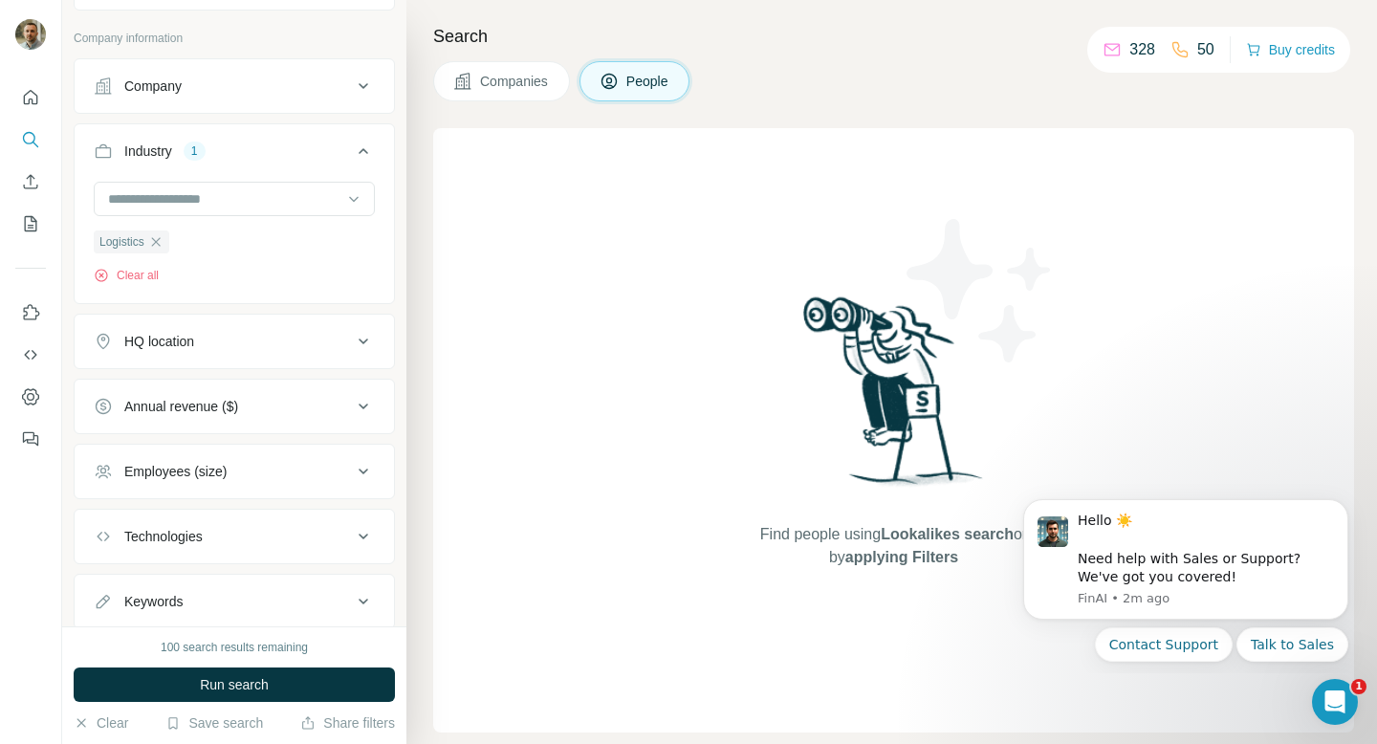
click at [280, 182] on button "Industry 1" at bounding box center [234, 155] width 319 height 54
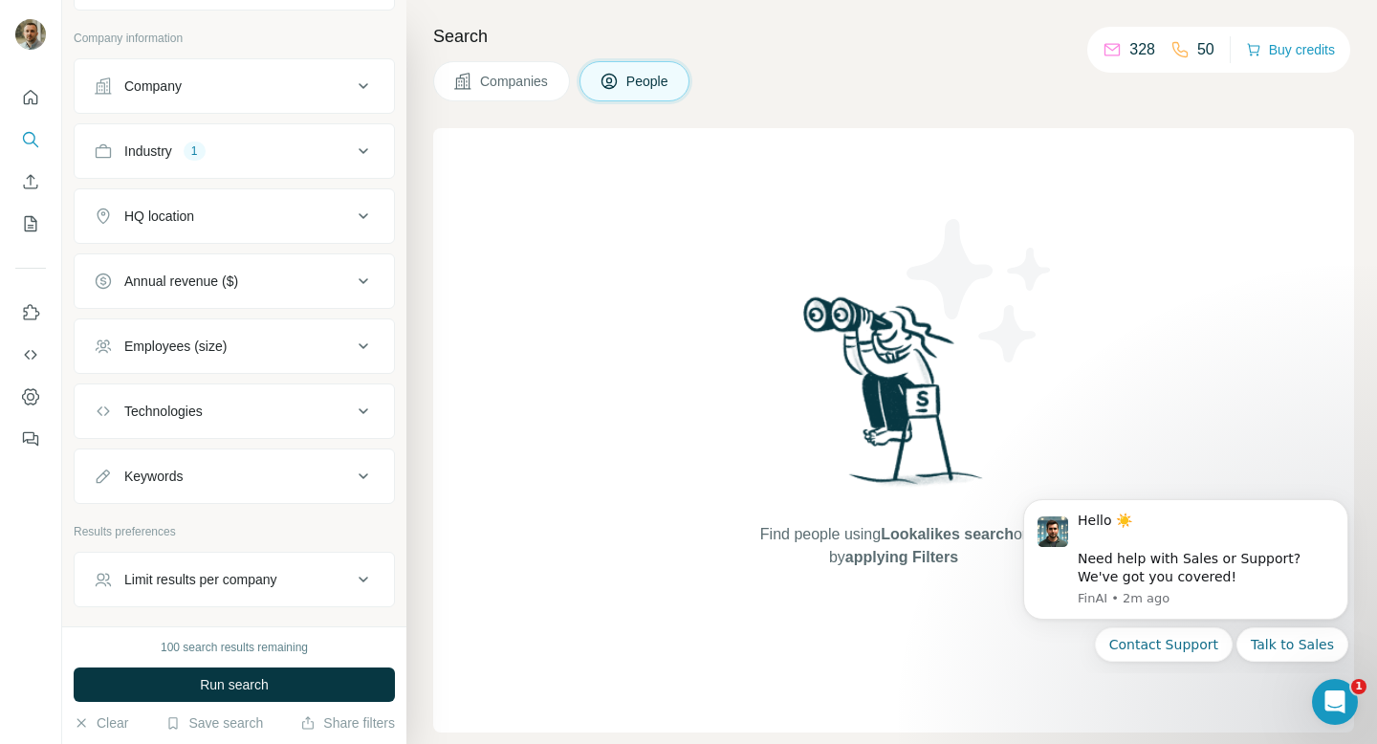
click at [308, 147] on div "Industry 1" at bounding box center [223, 151] width 258 height 19
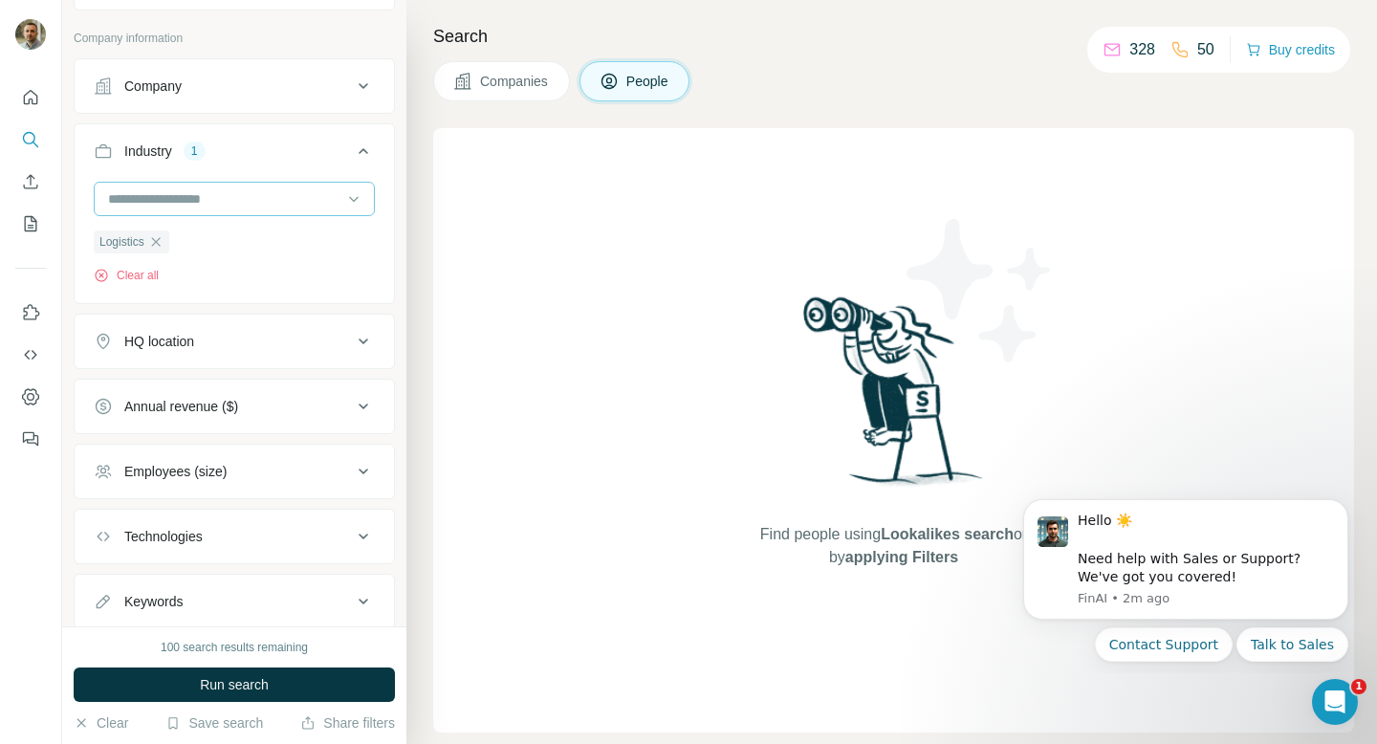
click at [272, 189] on input at bounding box center [224, 198] width 236 height 21
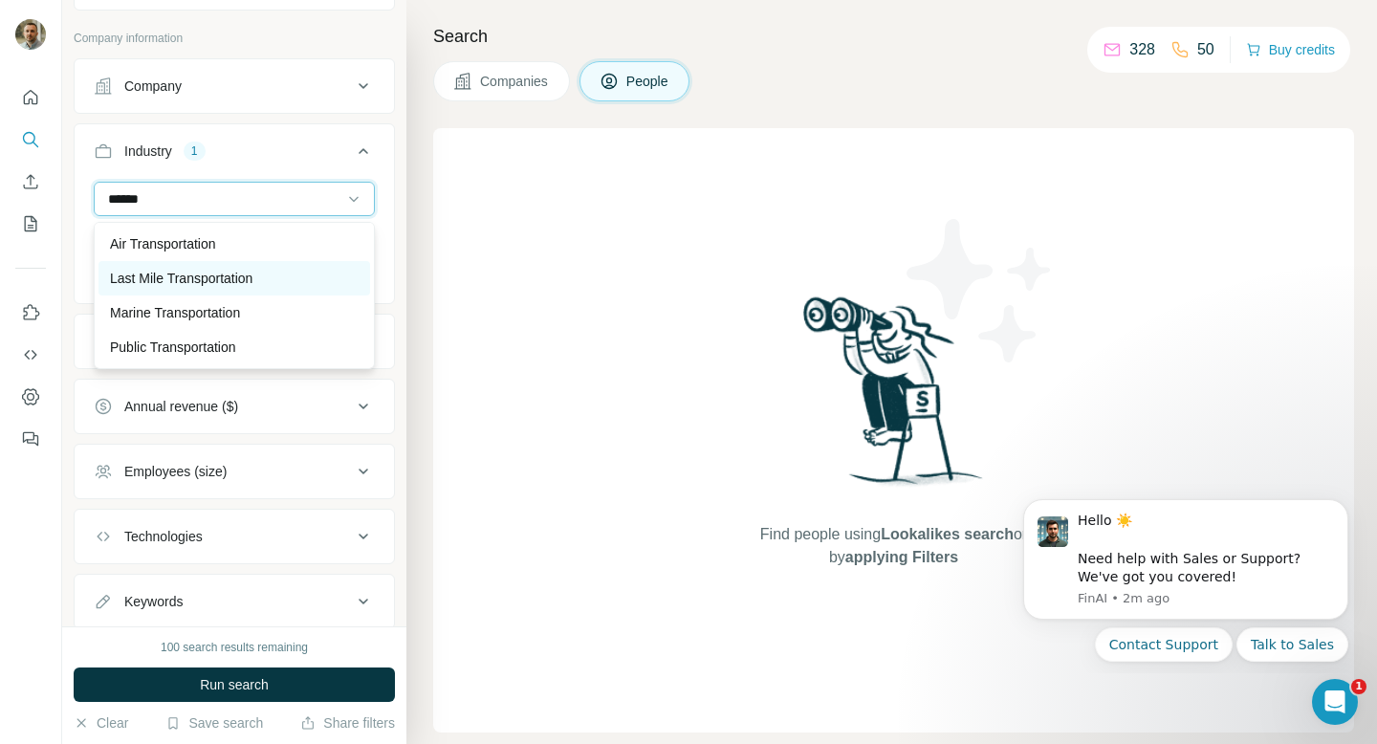
type input "******"
click at [279, 271] on div "Last Mile Transportation" at bounding box center [234, 278] width 249 height 19
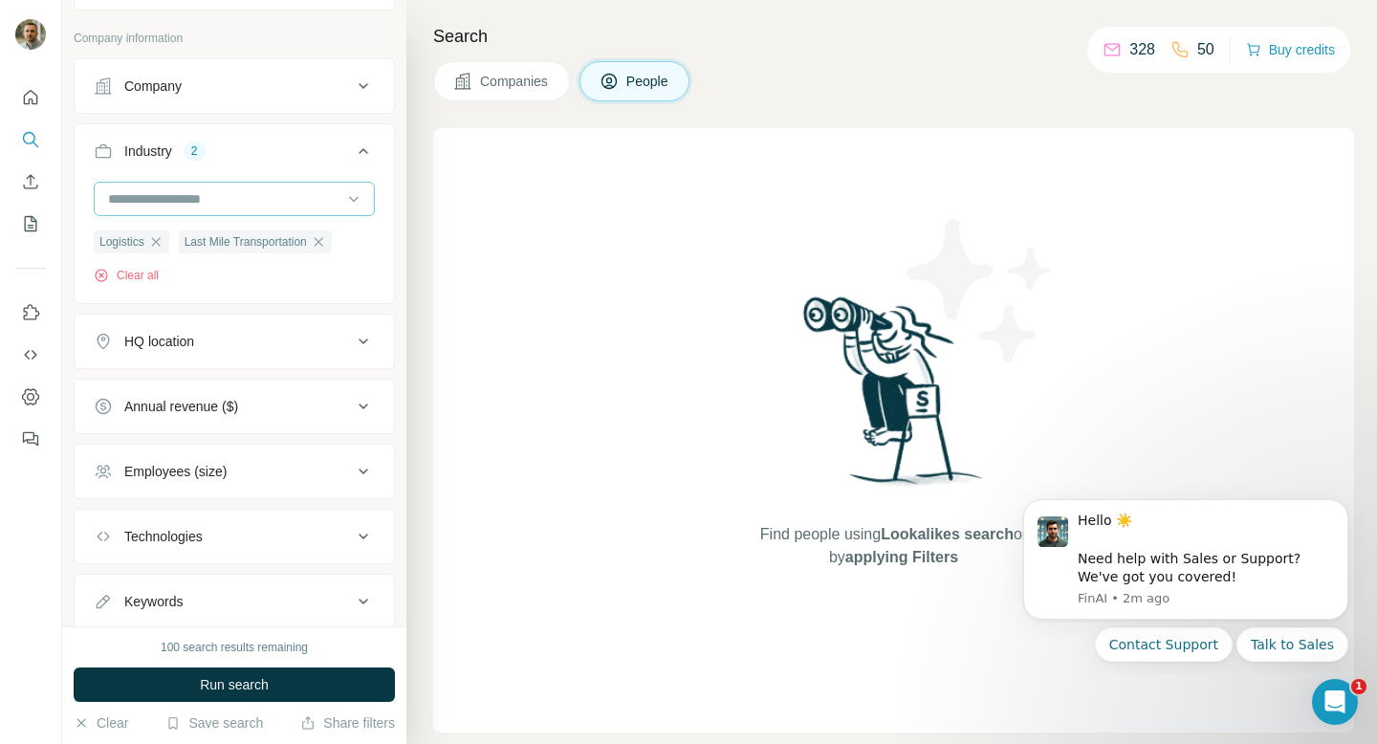
click at [256, 205] on input at bounding box center [224, 198] width 236 height 21
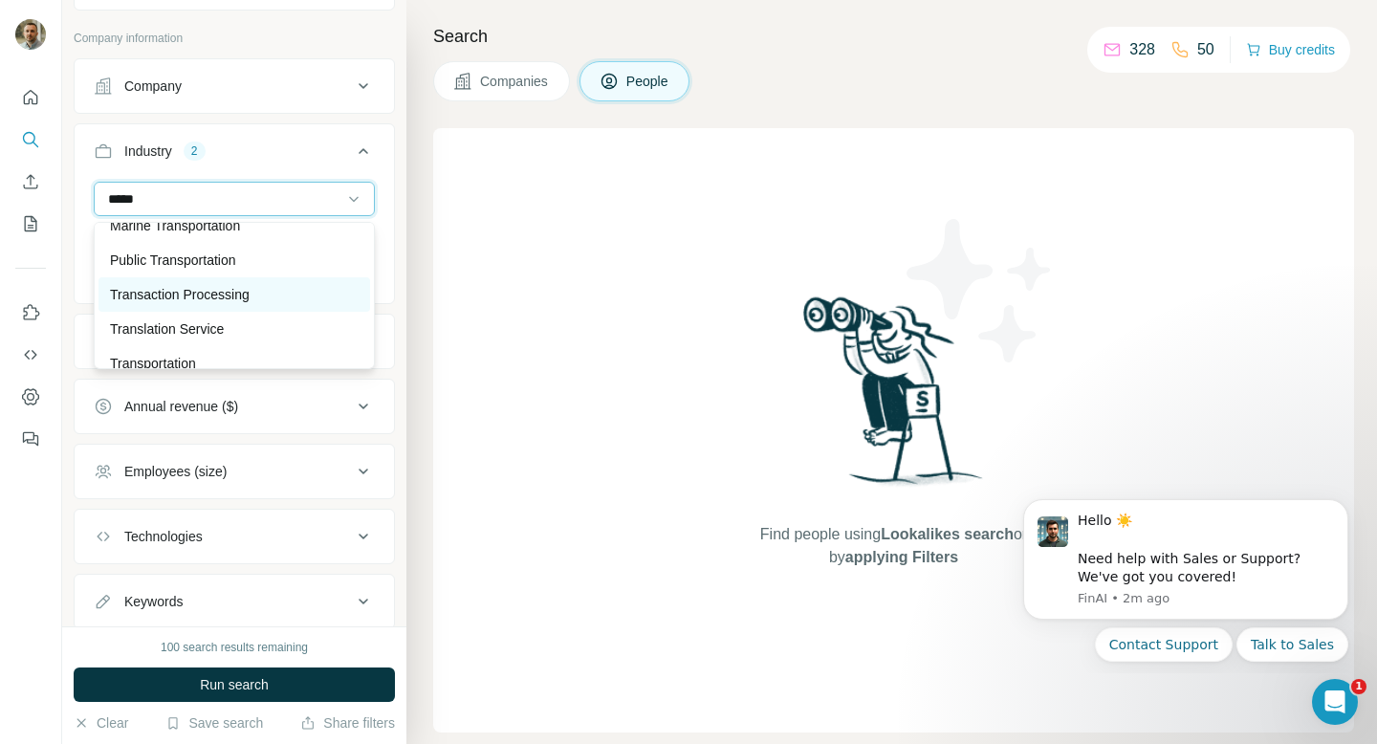
scroll to position [138, 0]
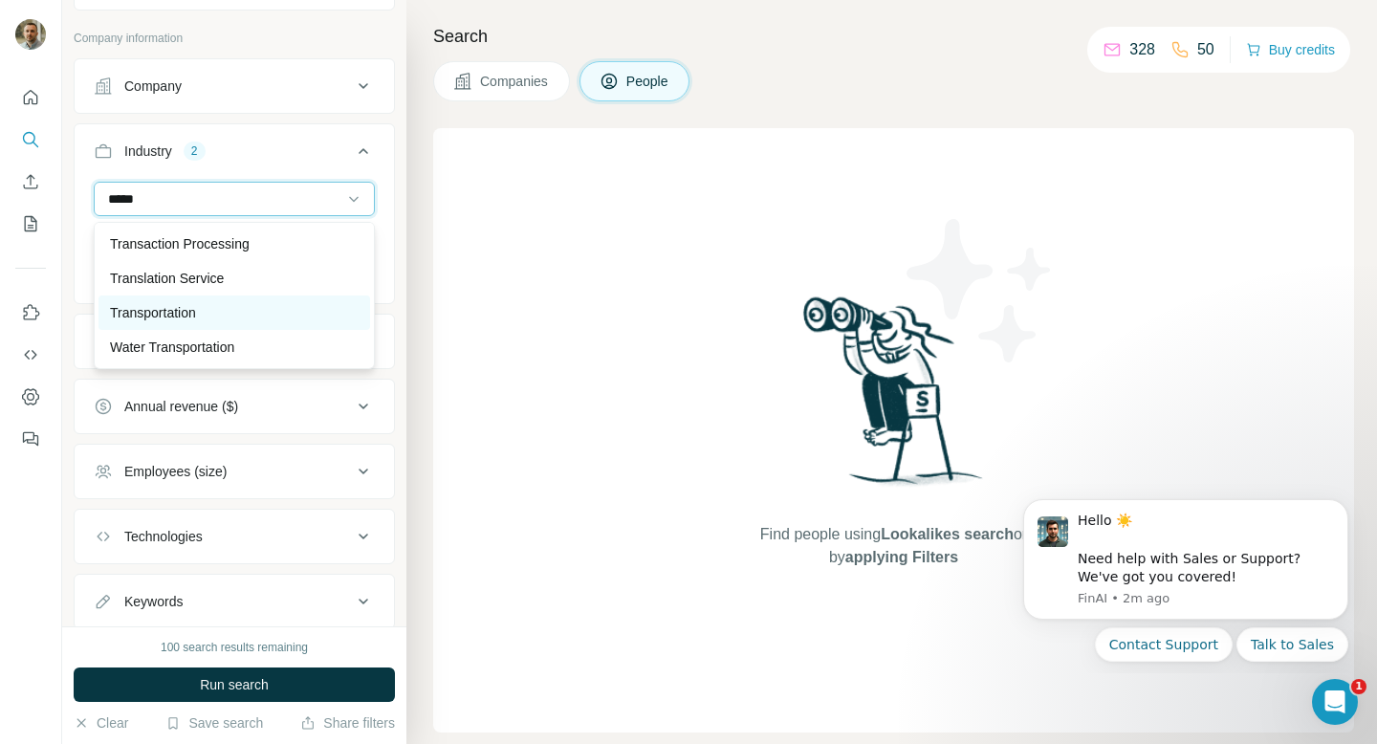
type input "*****"
click at [203, 310] on div "Transportation" at bounding box center [234, 312] width 249 height 19
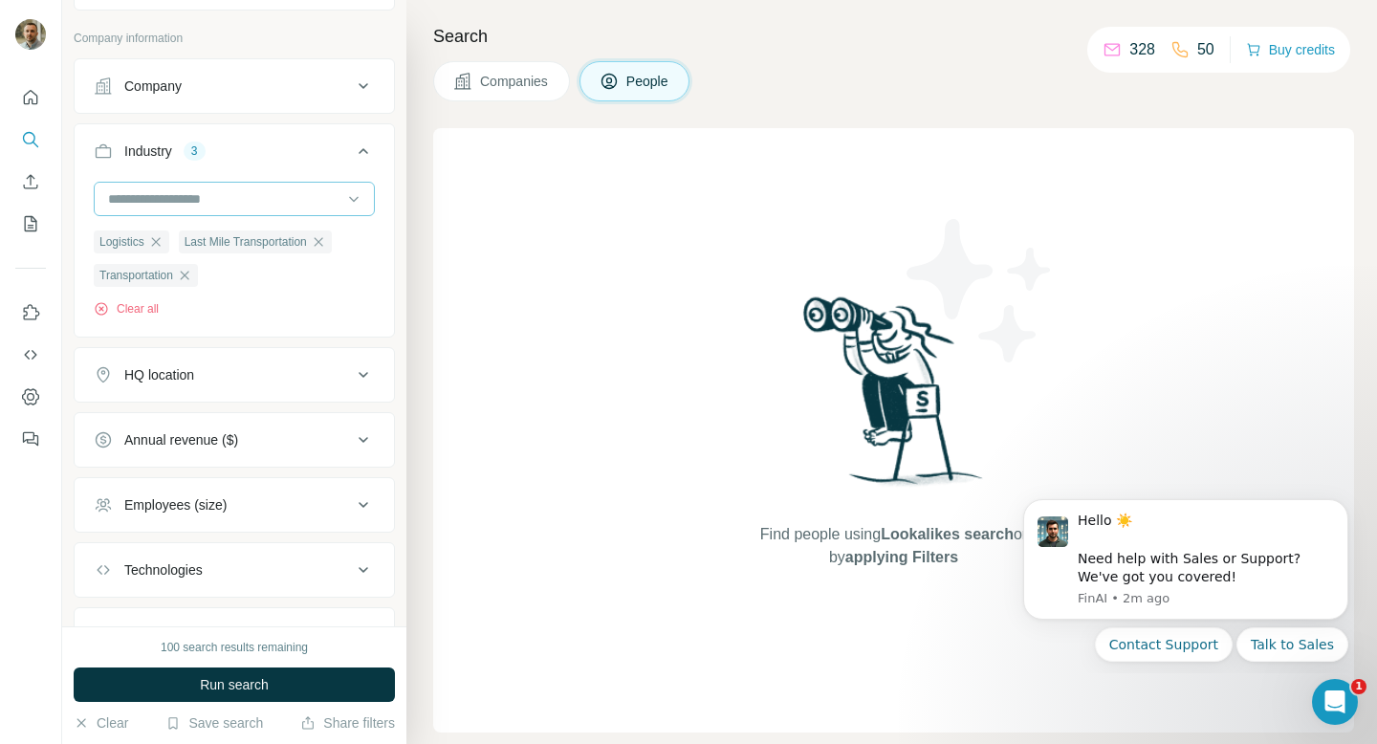
click at [231, 194] on input at bounding box center [224, 198] width 236 height 21
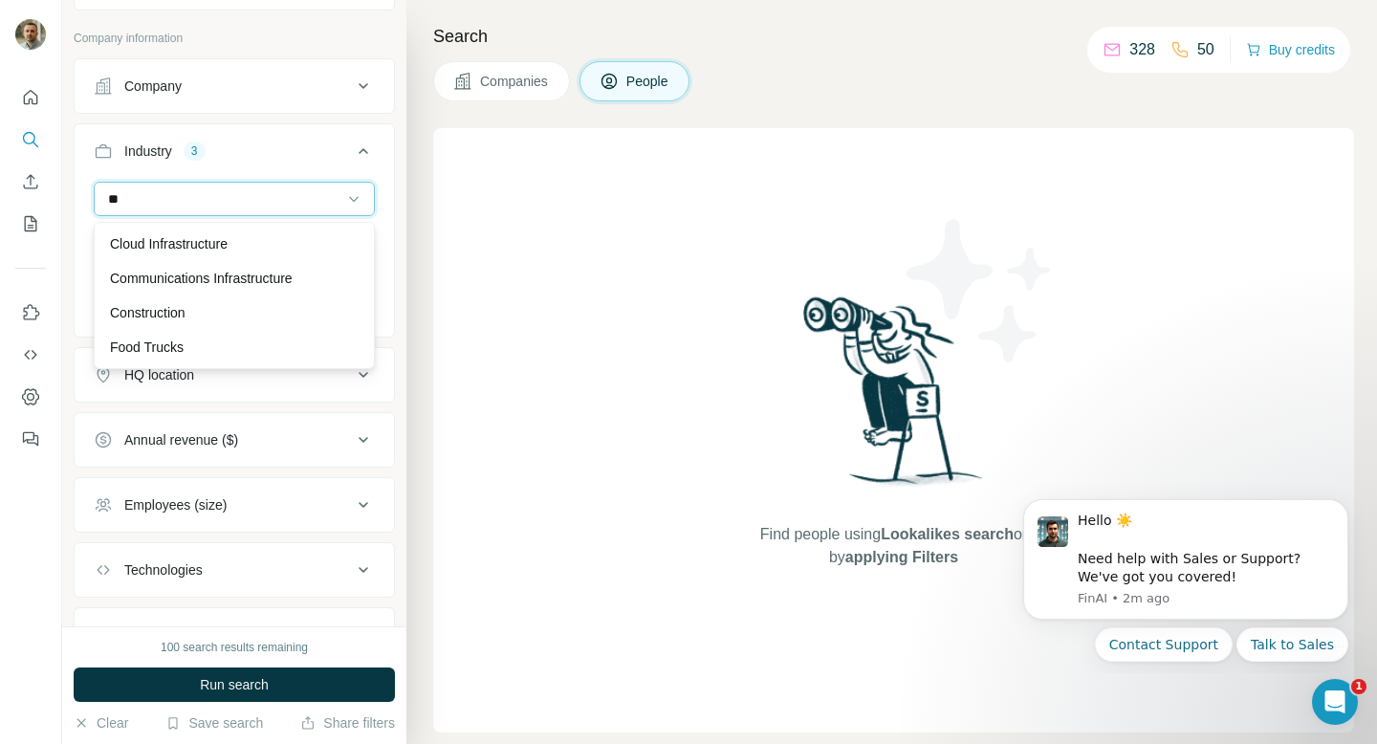
type input "*"
click at [71, 210] on div "New search Hide Company lookalikes Personal information Job title 8 CEO COO Dir…" at bounding box center [234, 313] width 344 height 626
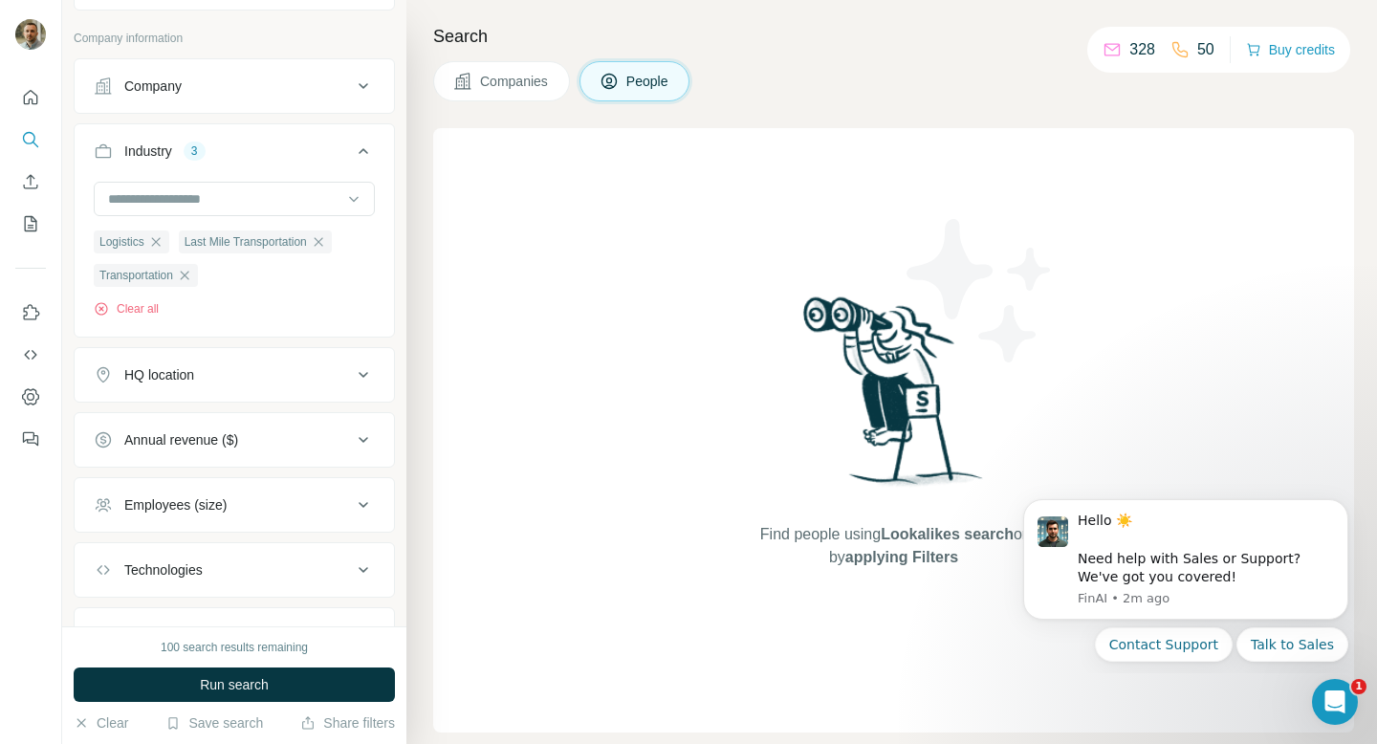
click at [252, 498] on div "Employees (size)" at bounding box center [223, 504] width 258 height 19
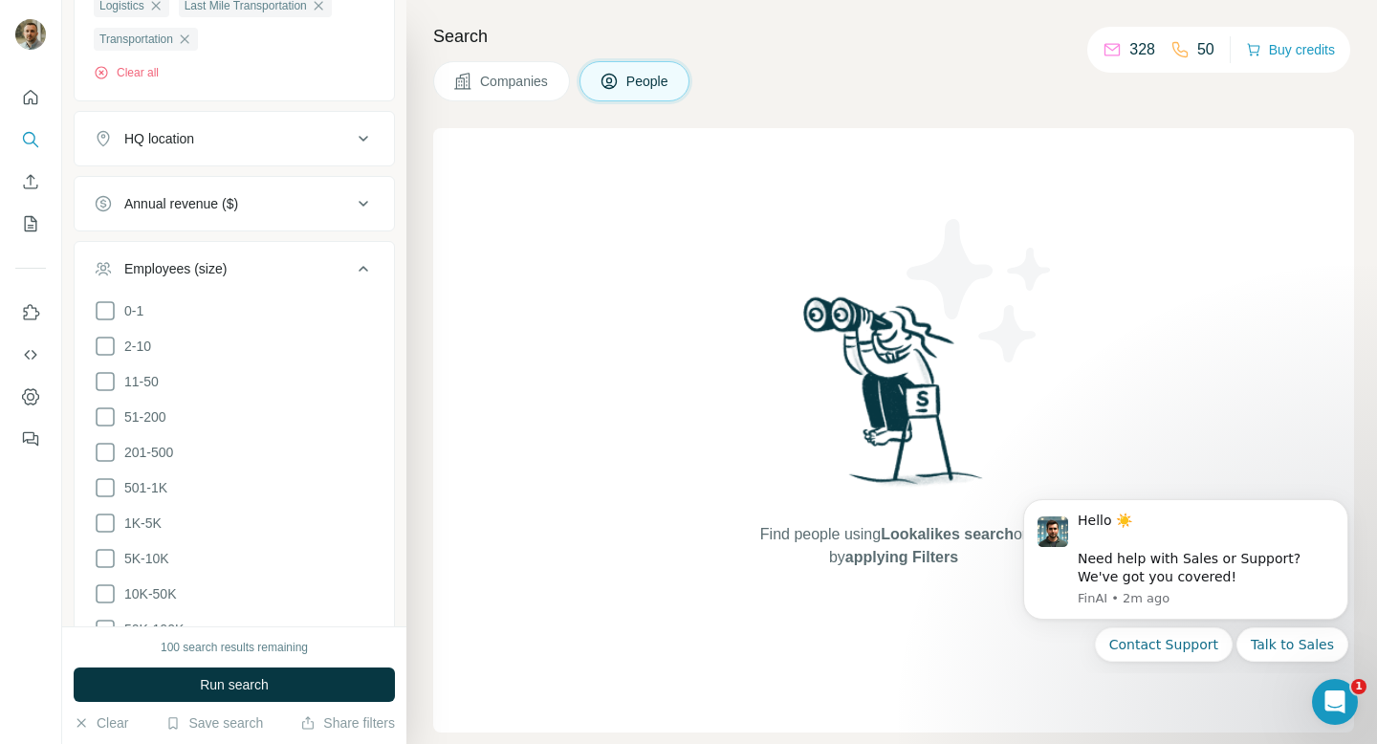
scroll to position [916, 0]
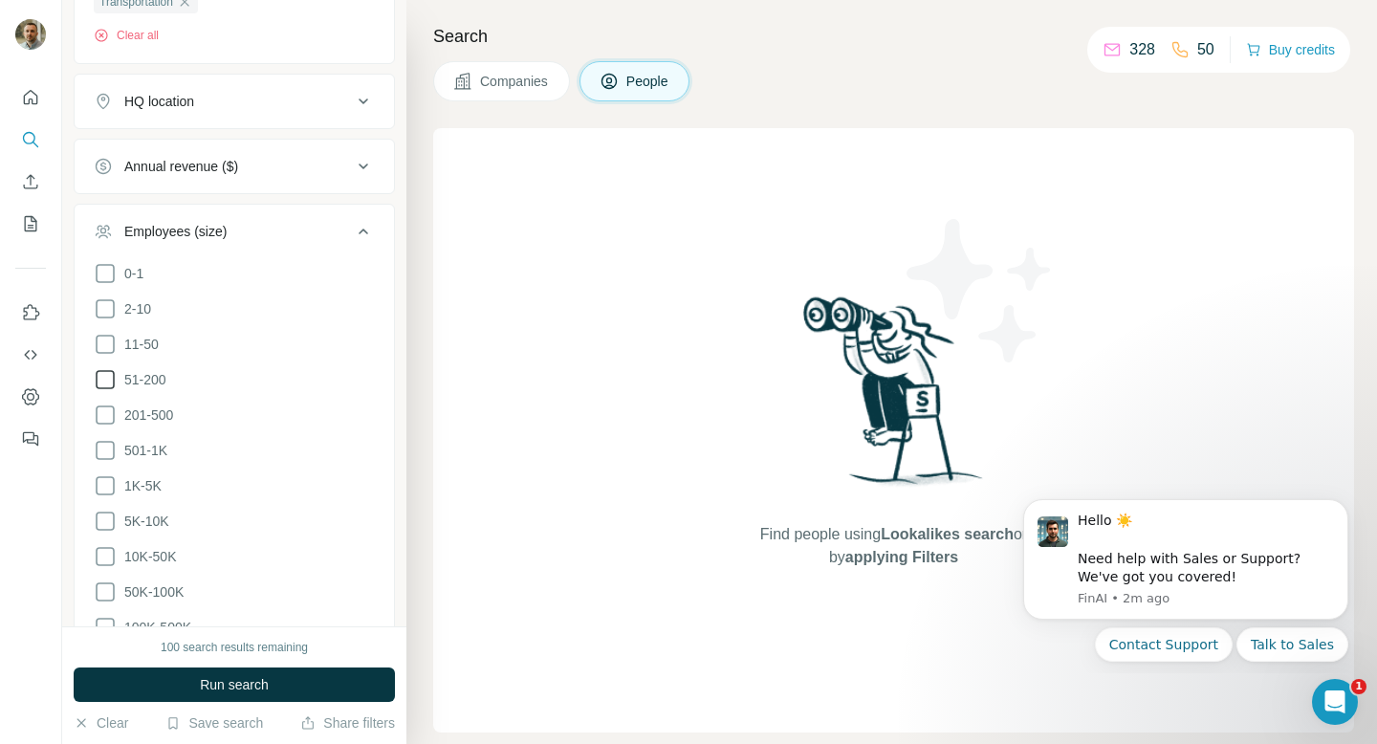
click at [154, 383] on span "51-200" at bounding box center [142, 379] width 50 height 19
click at [152, 416] on span "201-500" at bounding box center [145, 414] width 56 height 19
click at [143, 343] on span "11-50" at bounding box center [138, 344] width 42 height 19
click at [336, 232] on div "Employees (size) 2" at bounding box center [223, 231] width 258 height 19
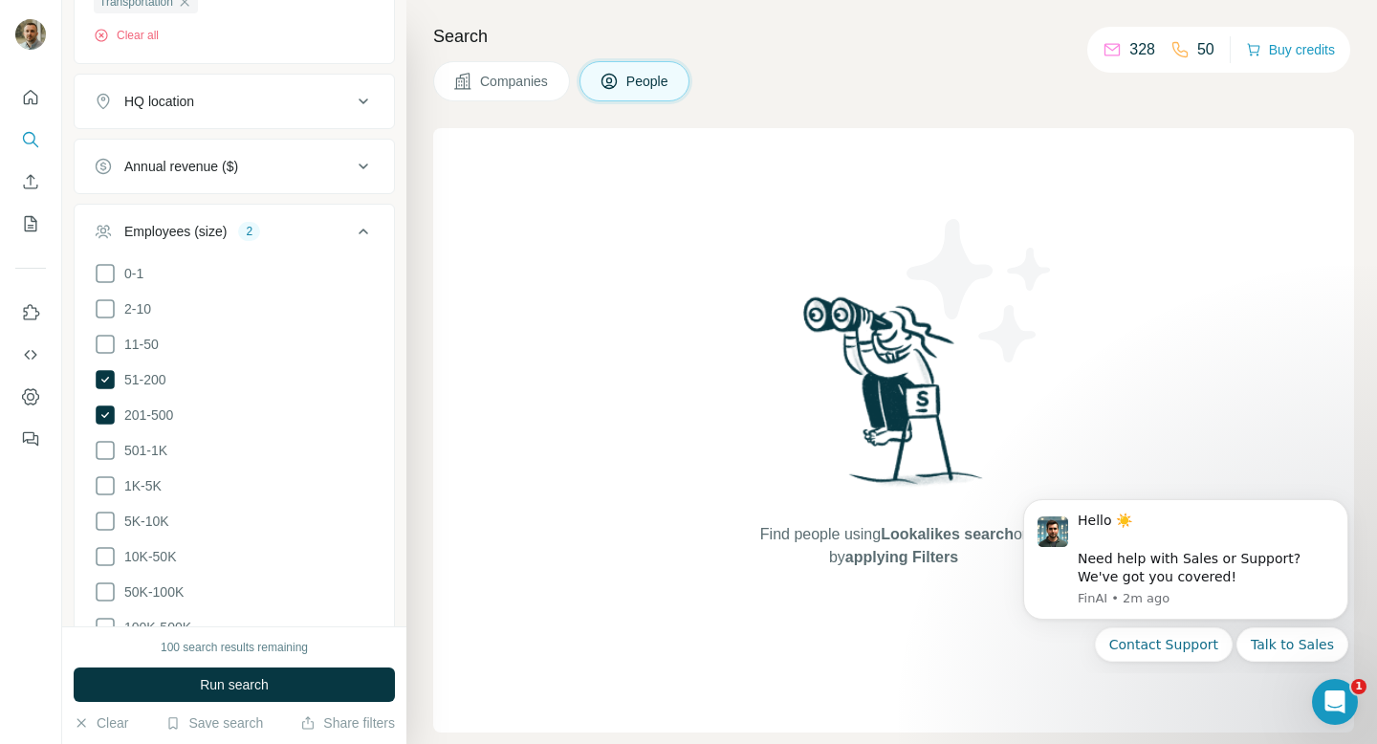
scroll to position [872, 0]
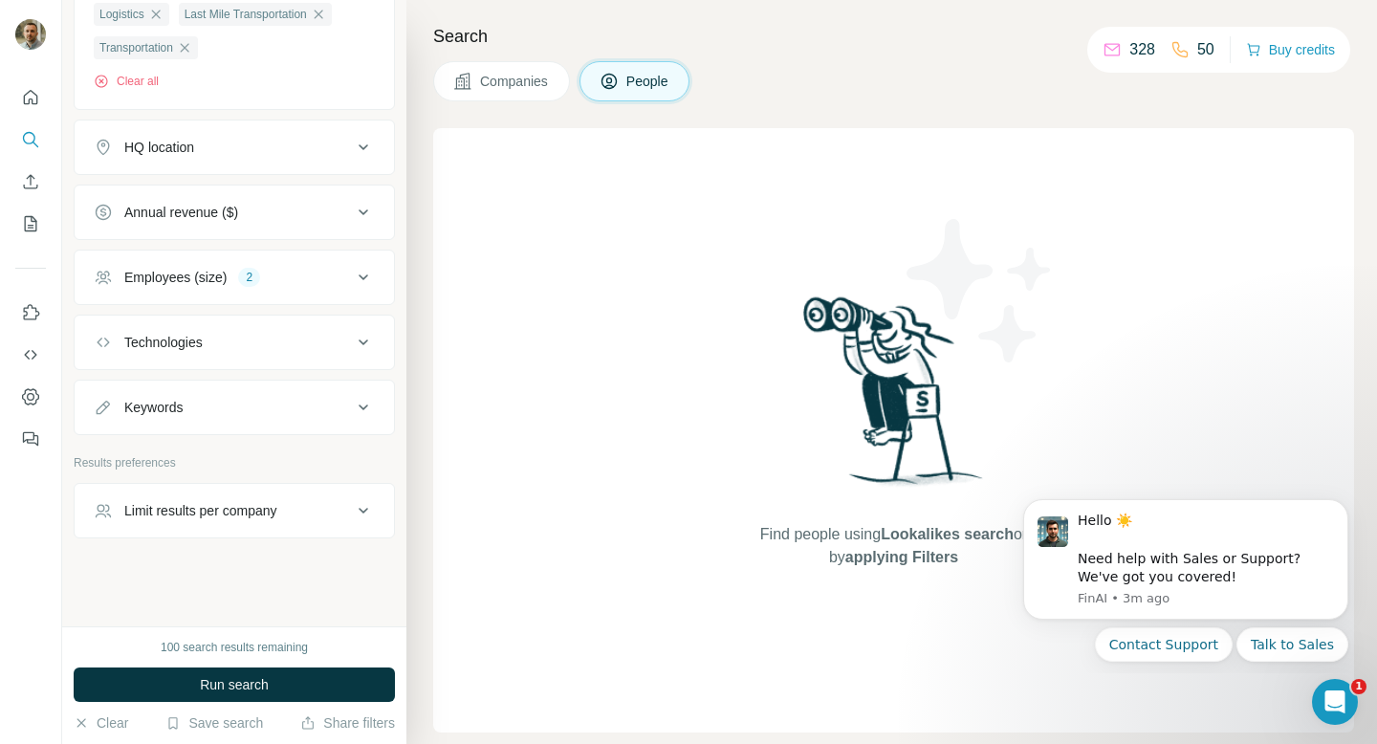
click at [317, 513] on div "Limit results per company" at bounding box center [223, 510] width 258 height 19
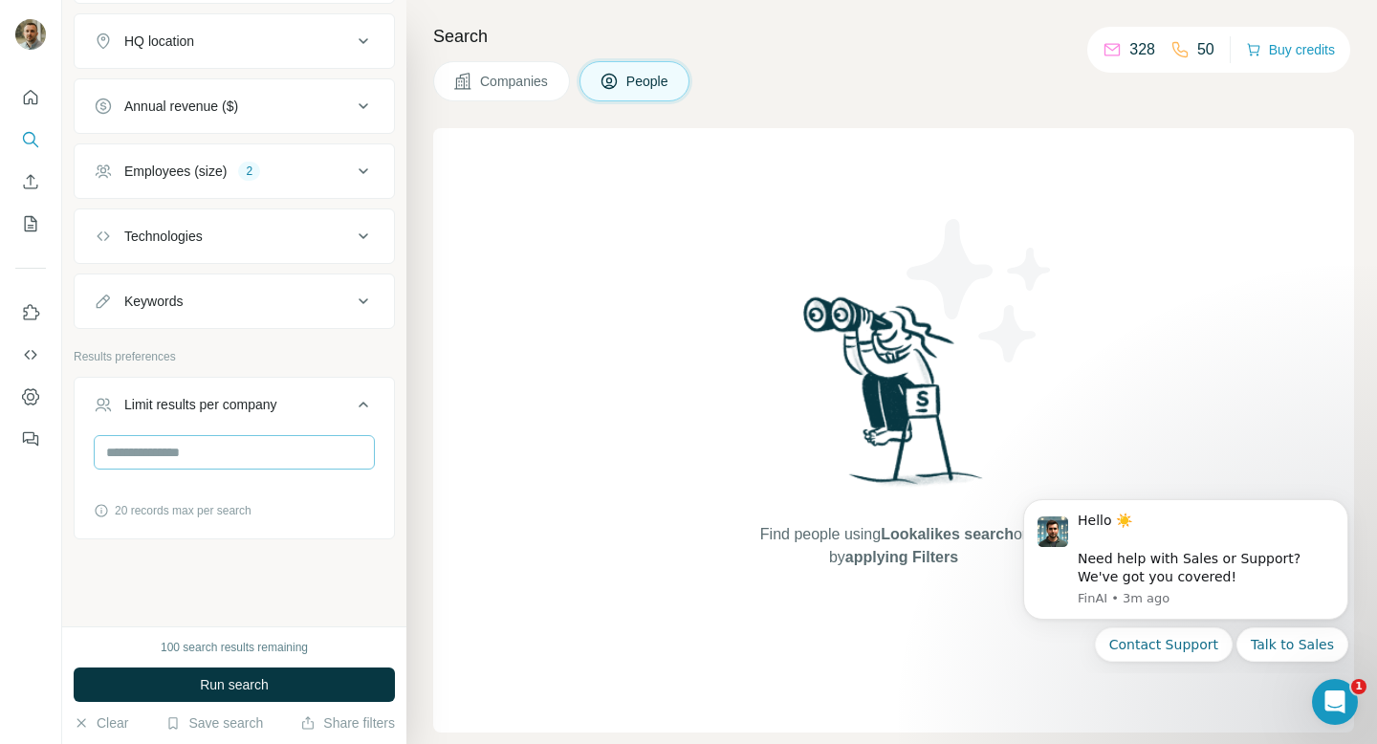
scroll to position [979, 0]
click at [220, 457] on input "number" at bounding box center [234, 451] width 281 height 34
type input "*"
click at [234, 574] on div "New search Hide Company lookalikes Personal information Job title 8 CEO COO Dir…" at bounding box center [234, 313] width 344 height 626
click at [228, 449] on input "*" at bounding box center [234, 451] width 281 height 34
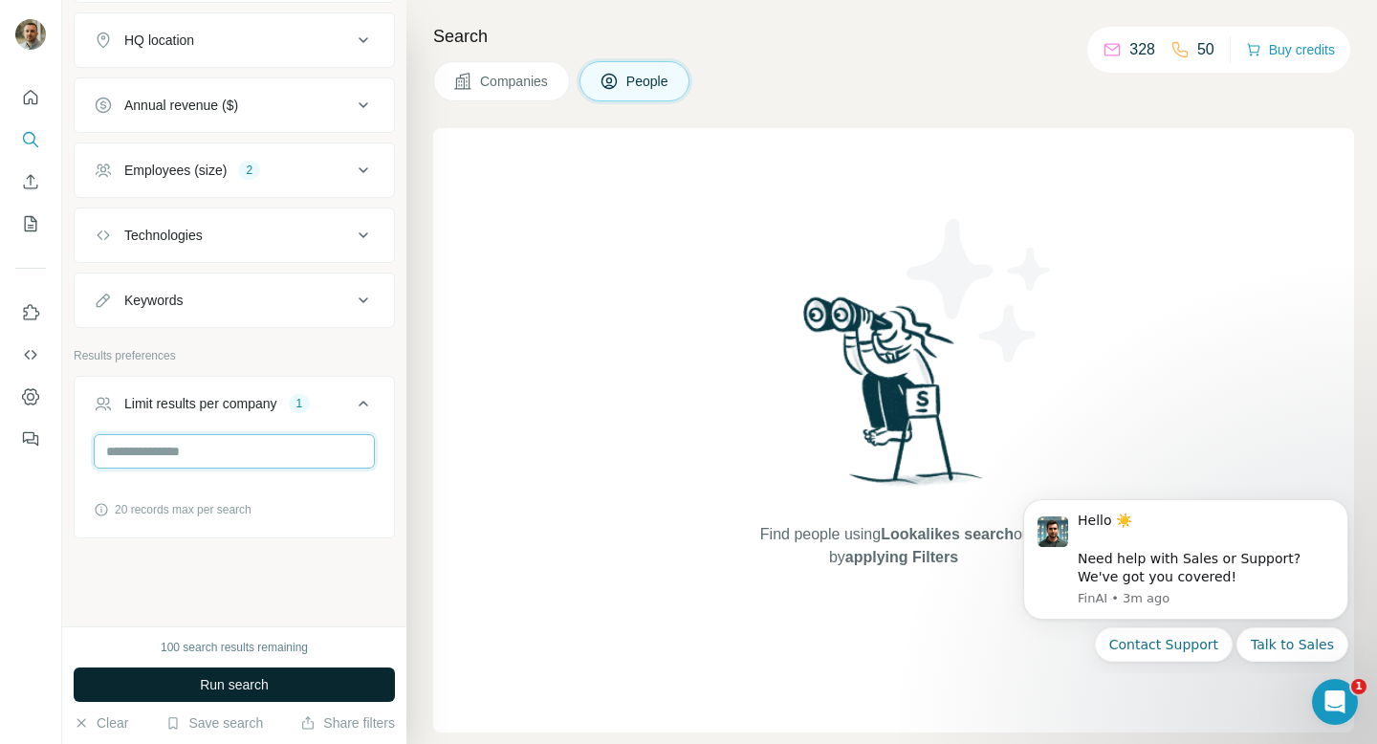
type input "*"
click at [263, 684] on span "Run search" at bounding box center [234, 684] width 69 height 19
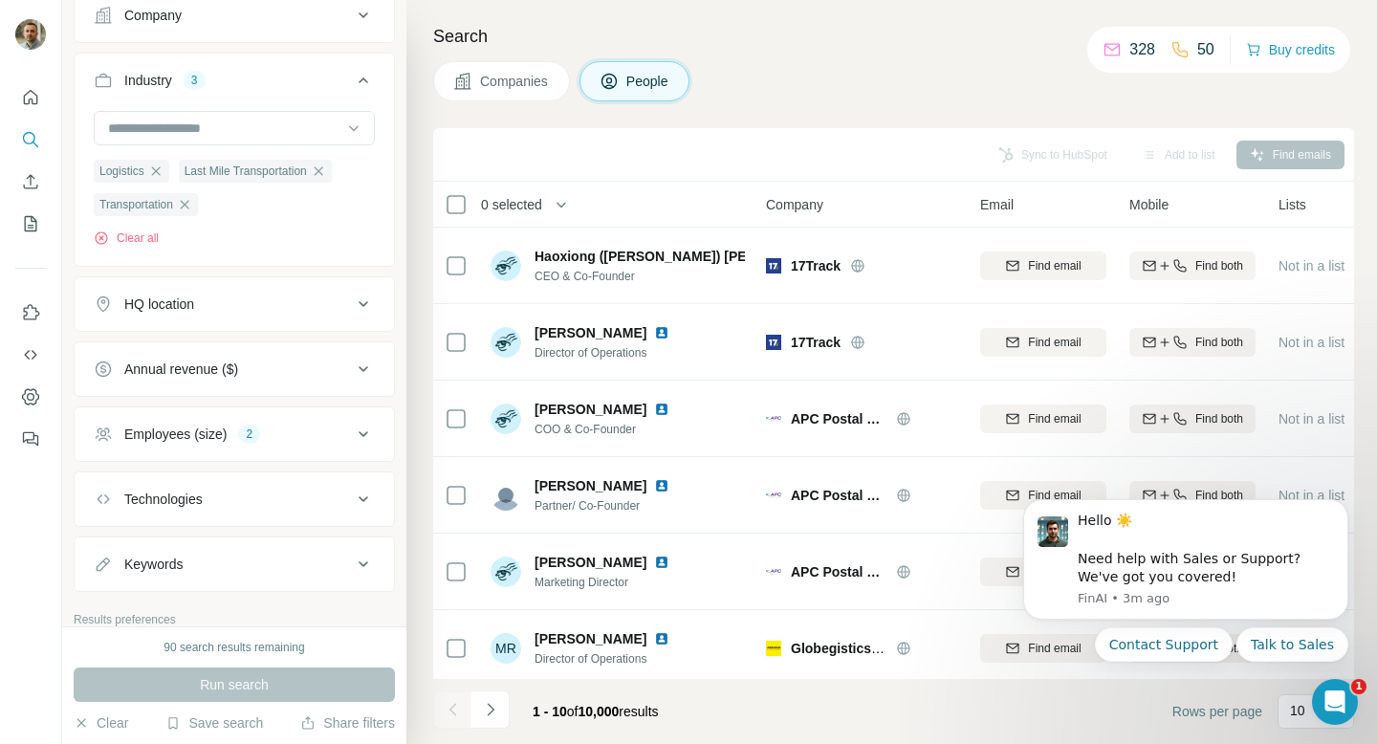
scroll to position [711, 0]
click at [207, 320] on button "HQ location" at bounding box center [234, 307] width 319 height 46
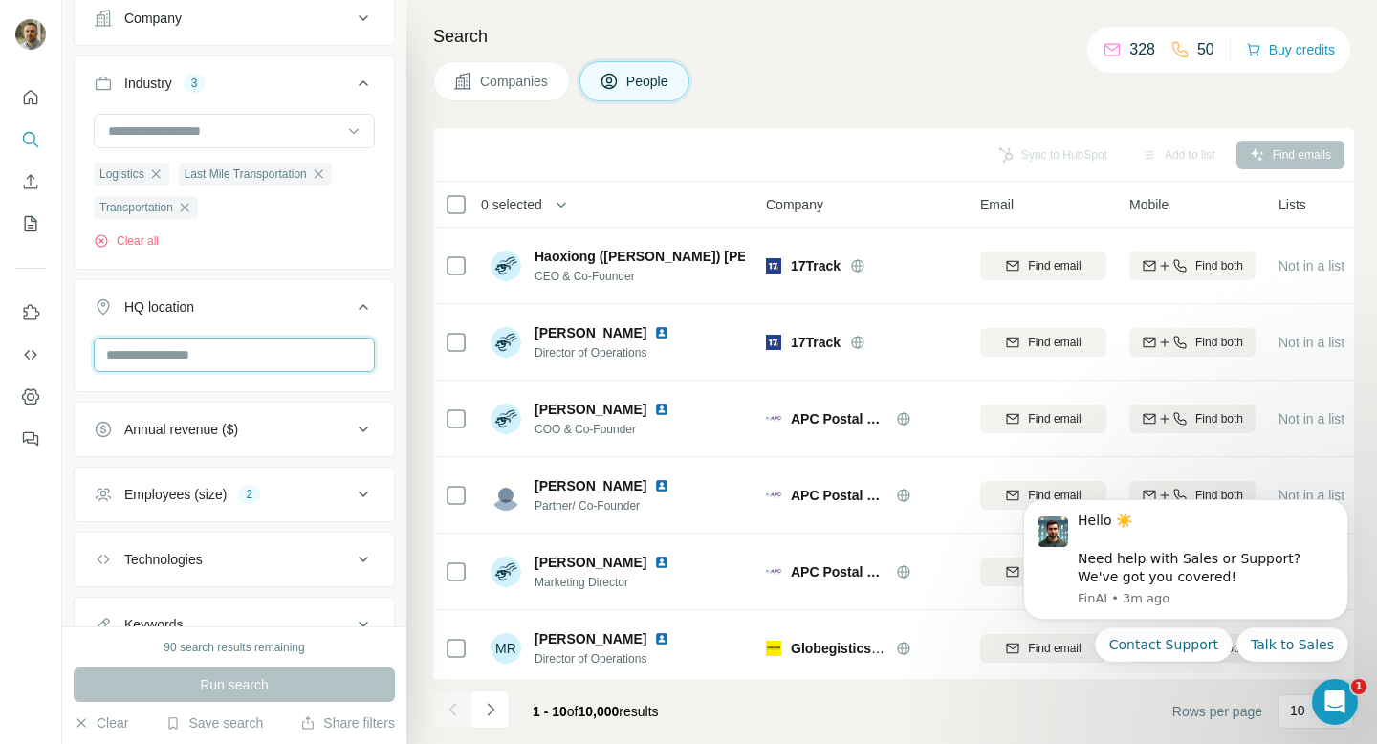
click at [191, 354] on input "text" at bounding box center [234, 355] width 281 height 34
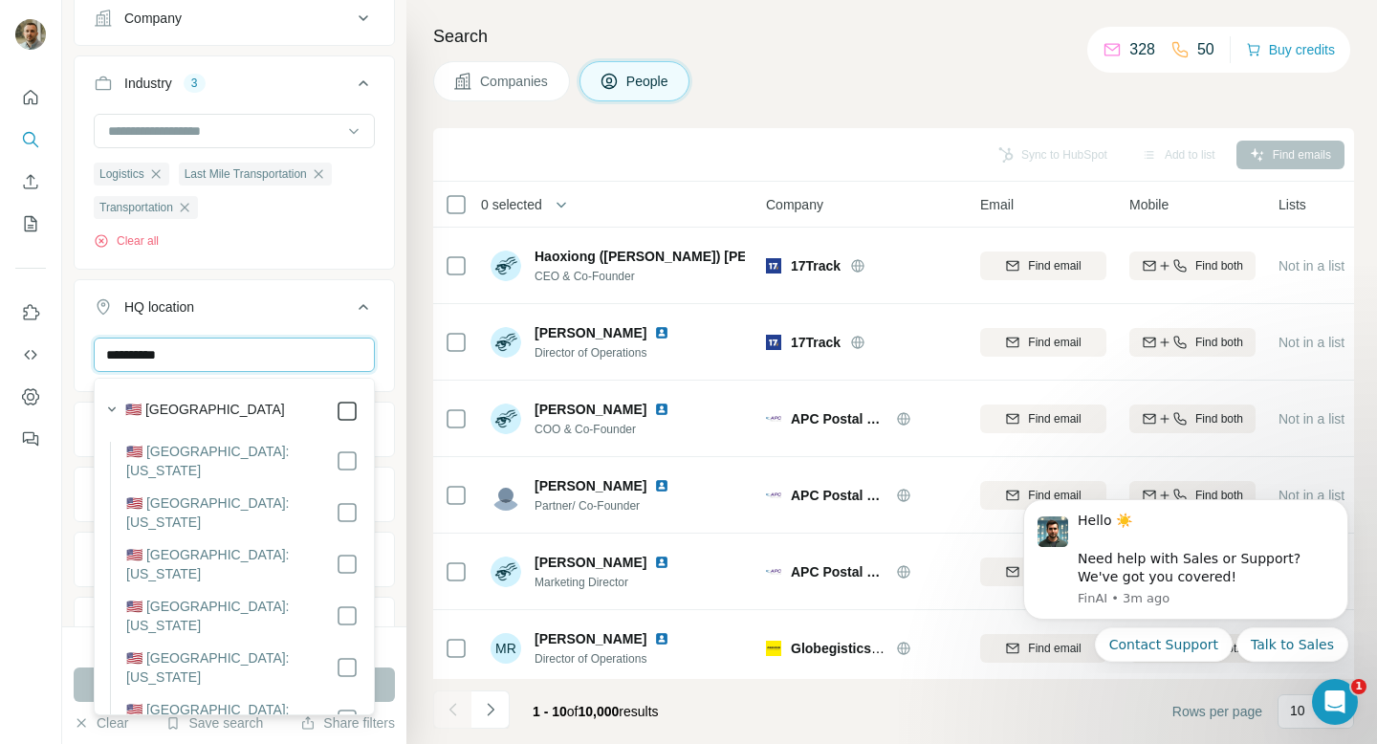
type input "**********"
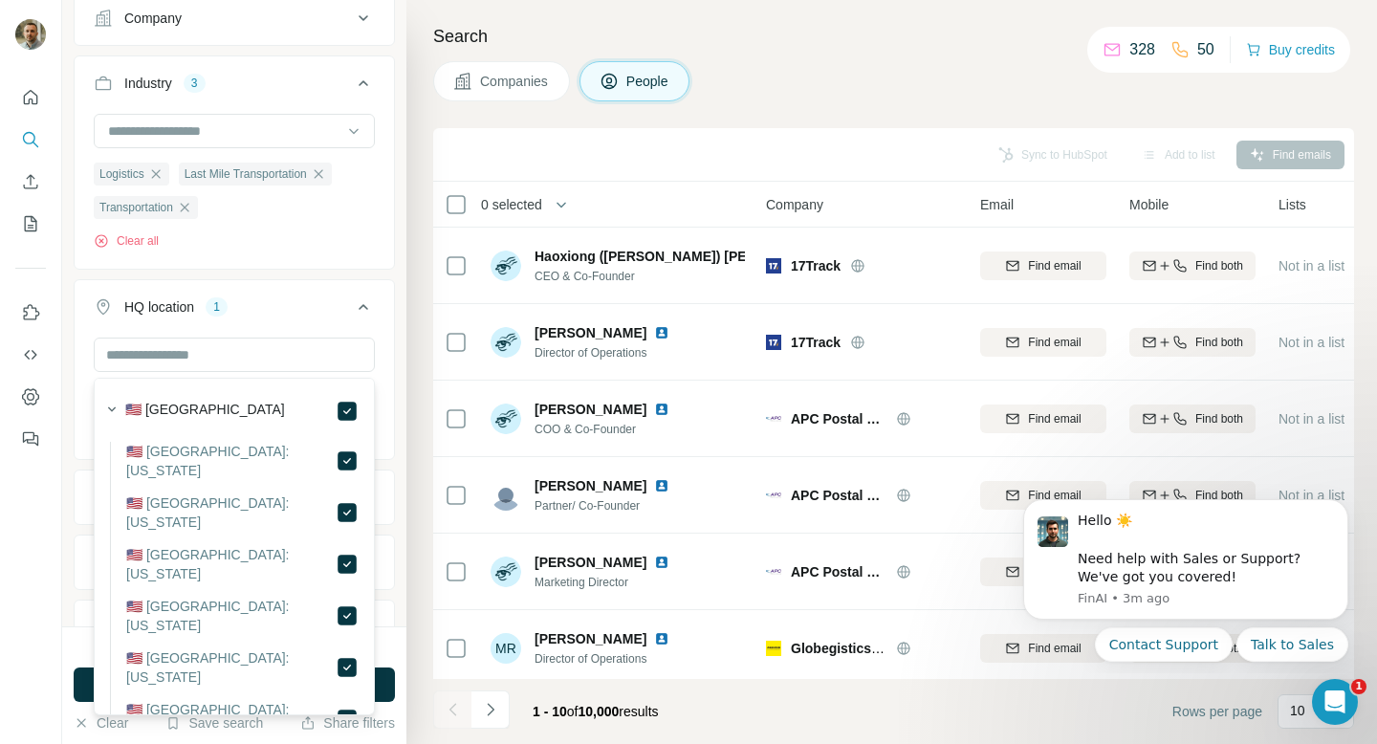
click at [329, 279] on ul "Company Industry 3 Logistics Last Mile Transportation Transportation Clear all …" at bounding box center [234, 355] width 321 height 730
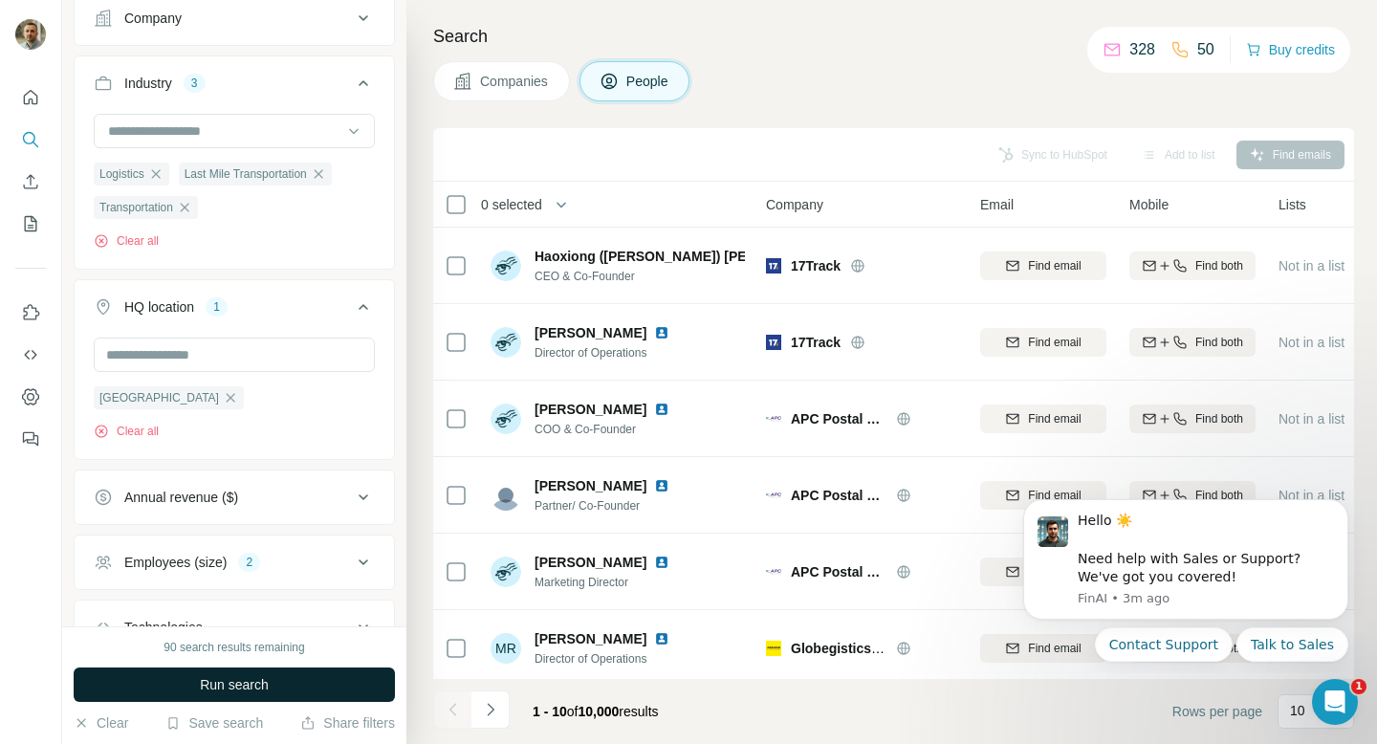
click at [248, 693] on span "Run search" at bounding box center [234, 684] width 69 height 19
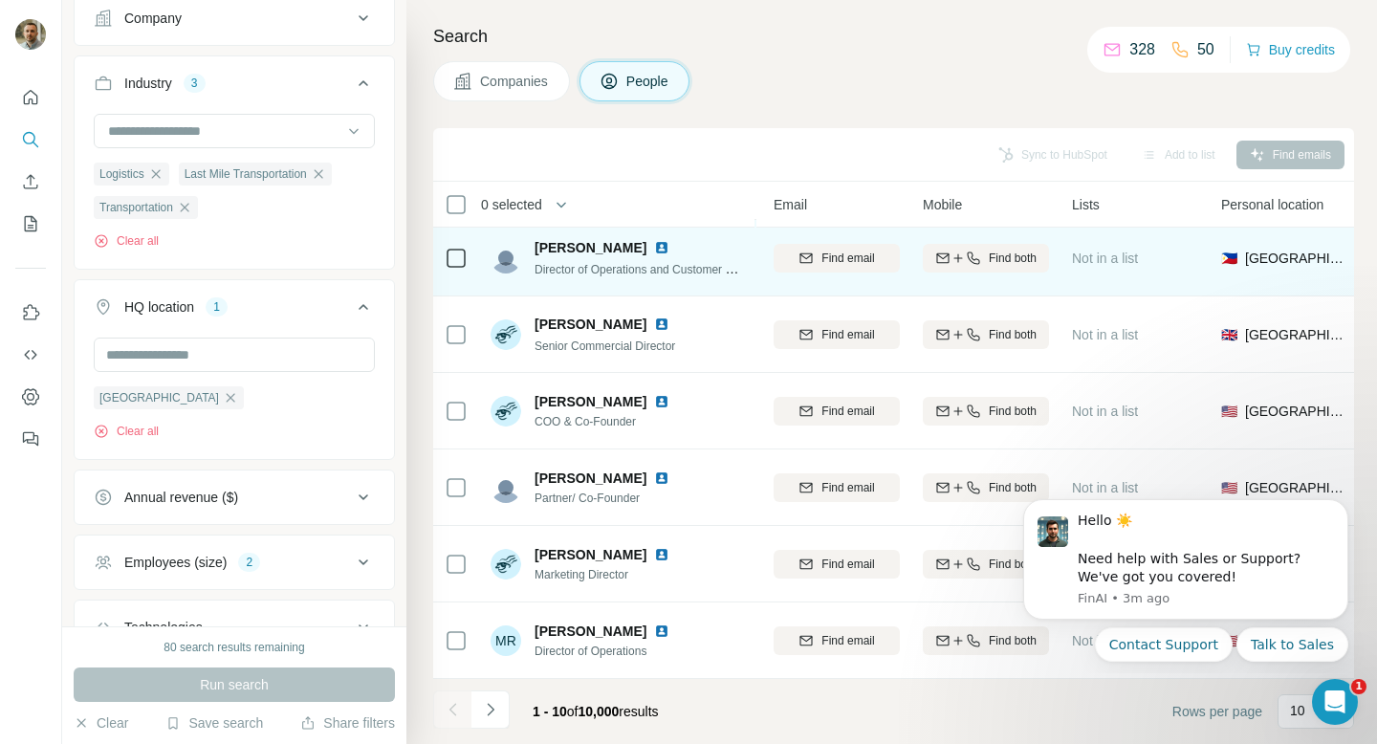
scroll to position [314, 0]
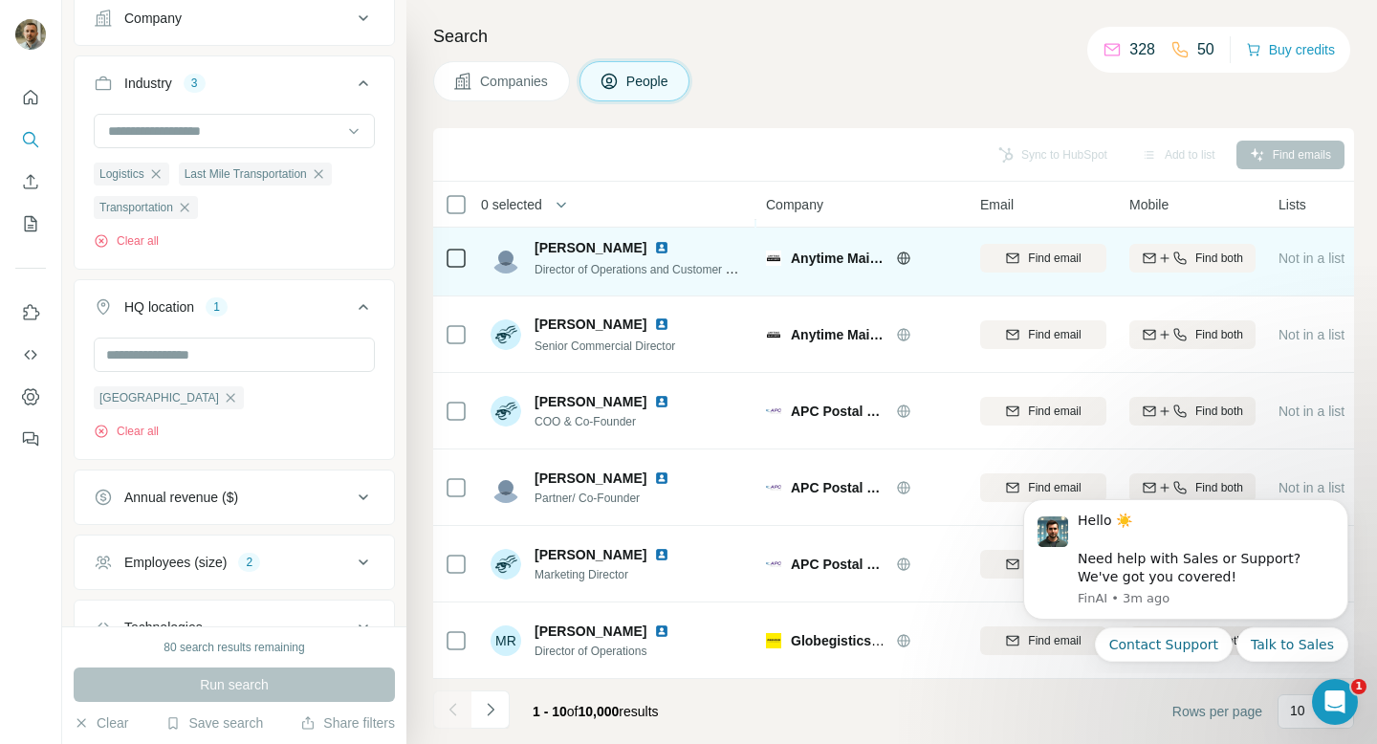
click at [654, 246] on img at bounding box center [661, 247] width 15 height 15
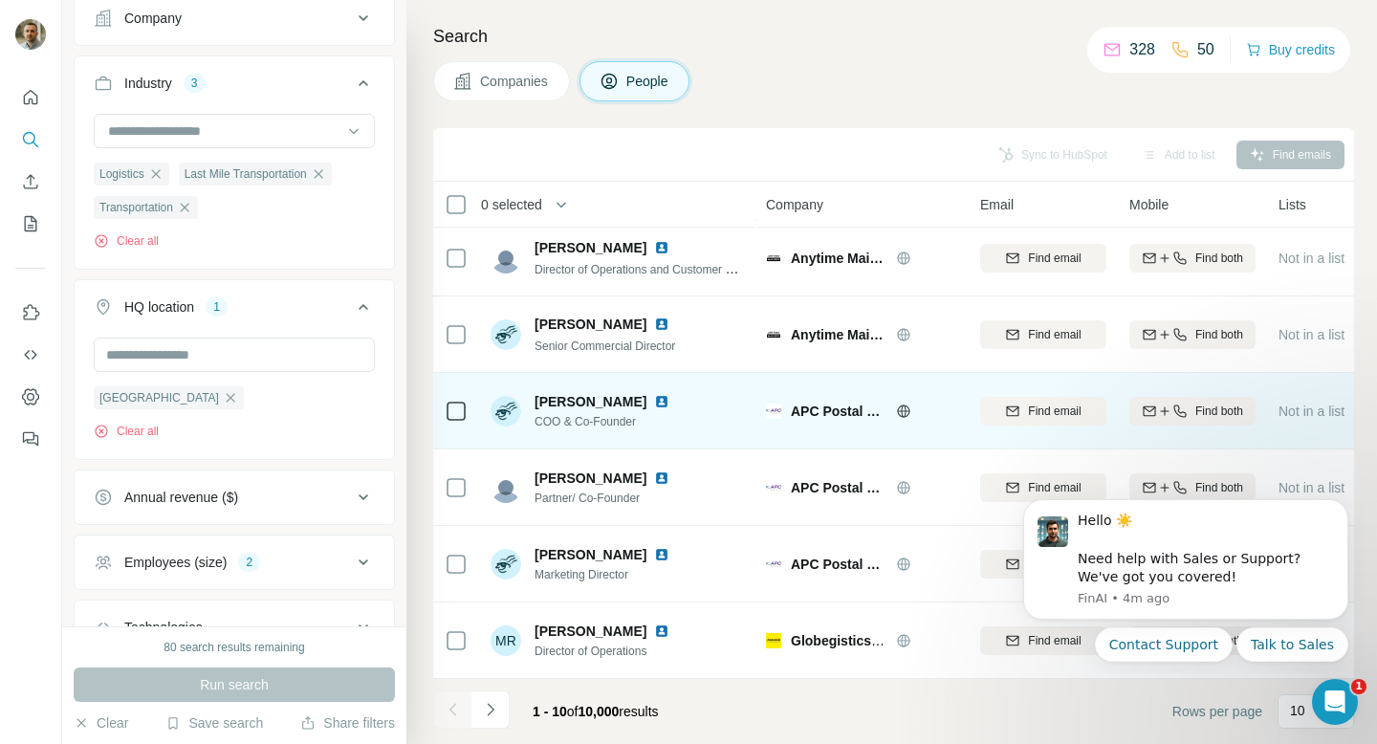
click at [659, 401] on img at bounding box center [661, 401] width 15 height 15
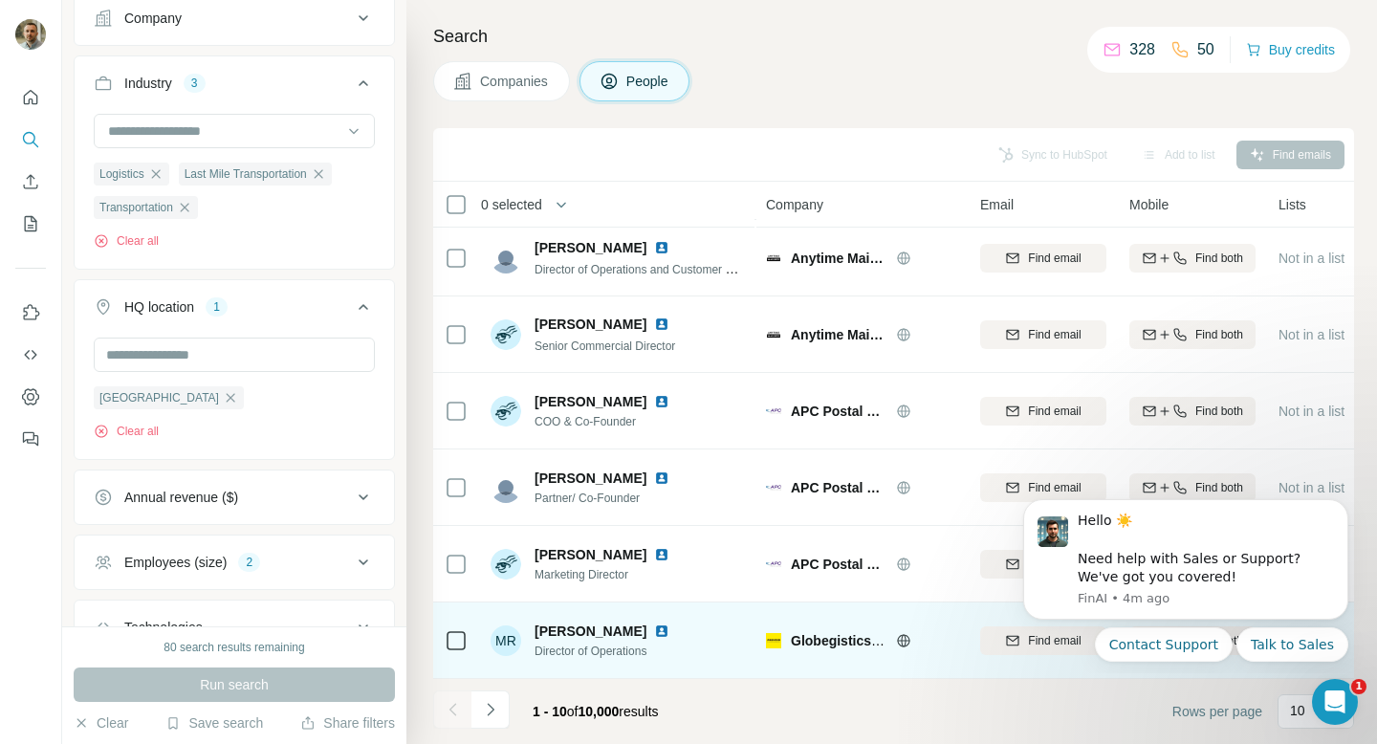
click at [654, 626] on img at bounding box center [661, 631] width 15 height 15
